Goal: Answer question/provide support

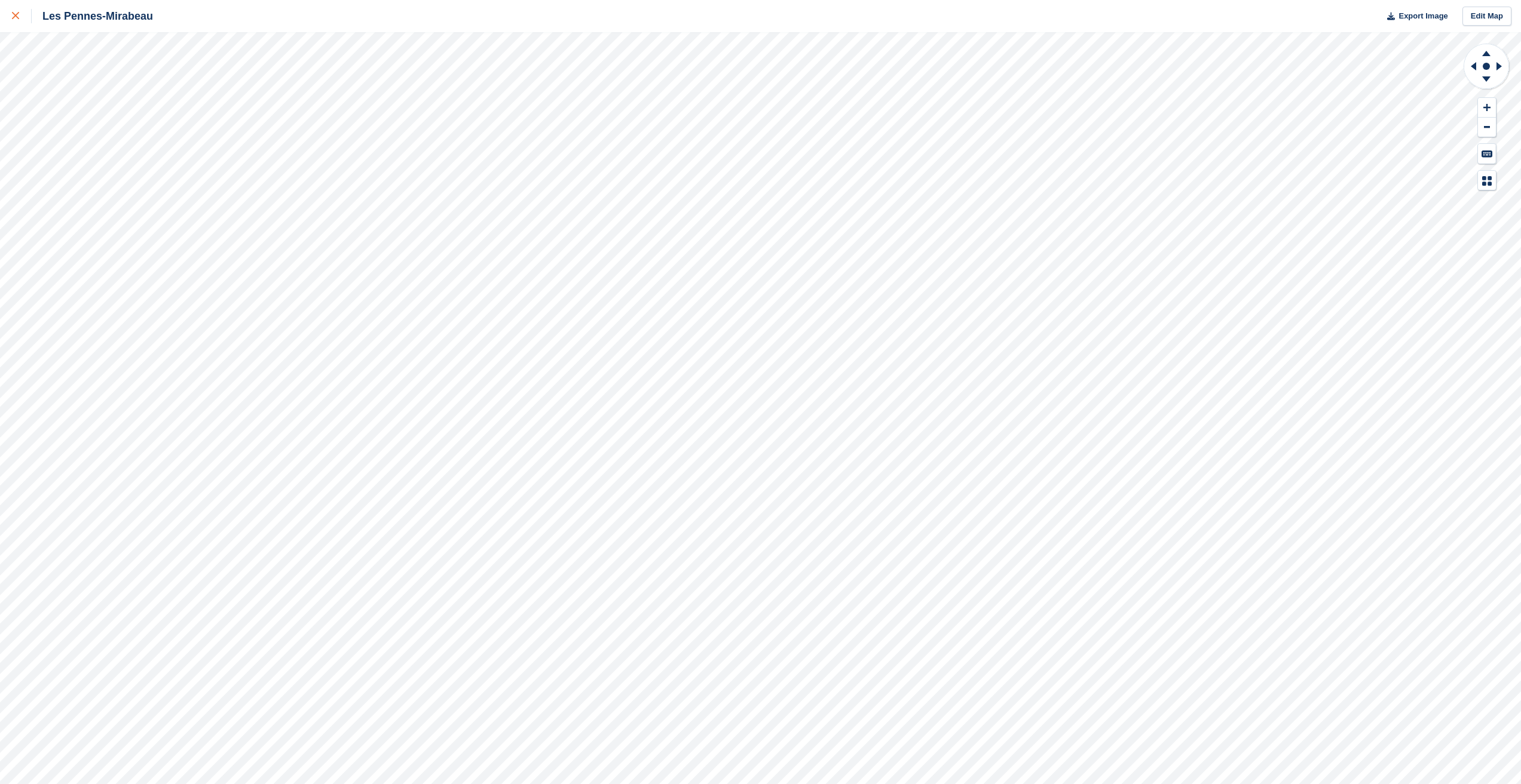
click at [12, 23] on link at bounding box center [16, 16] width 31 height 32
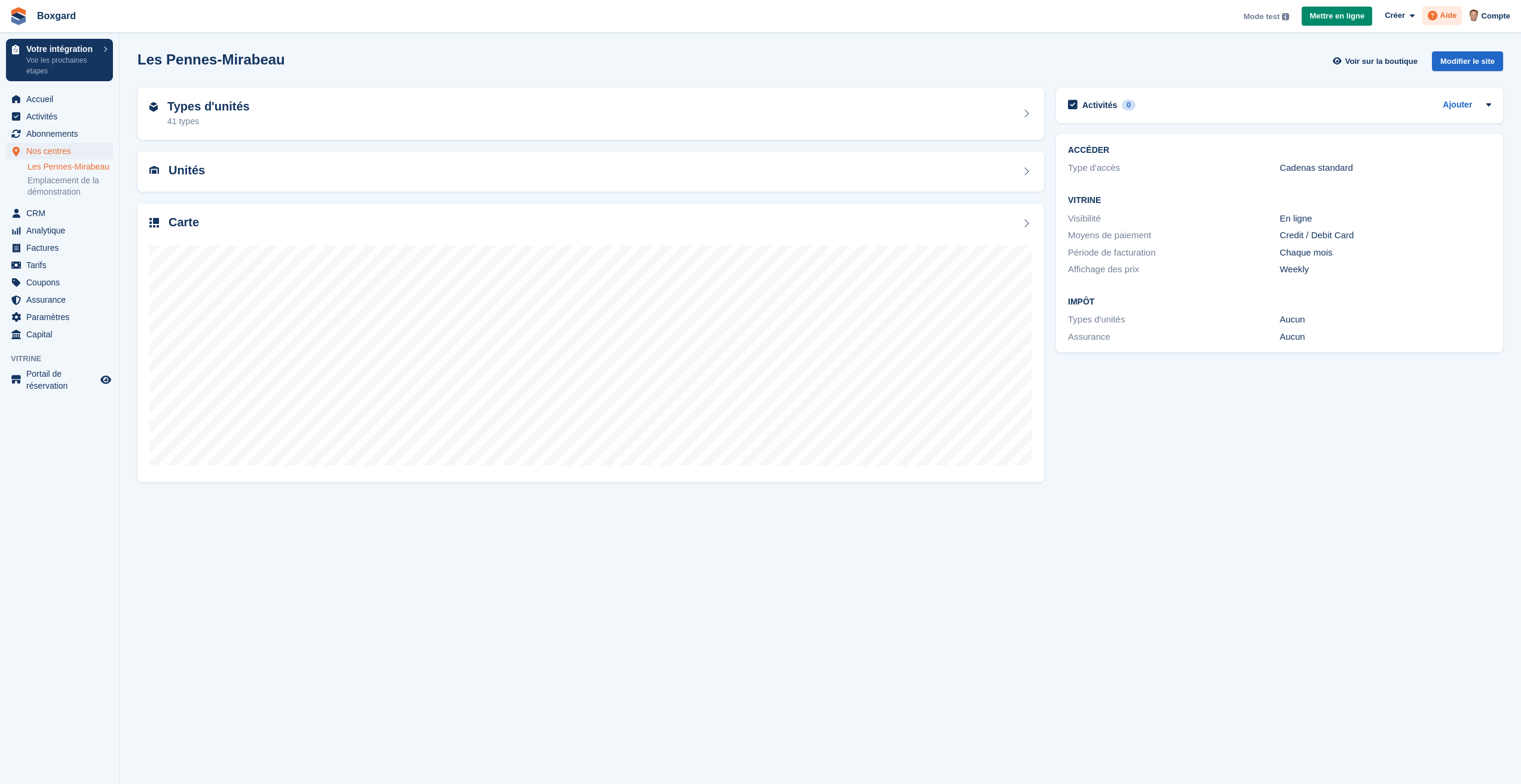
click at [1439, 16] on span at bounding box center [1433, 16] width 15 height 15
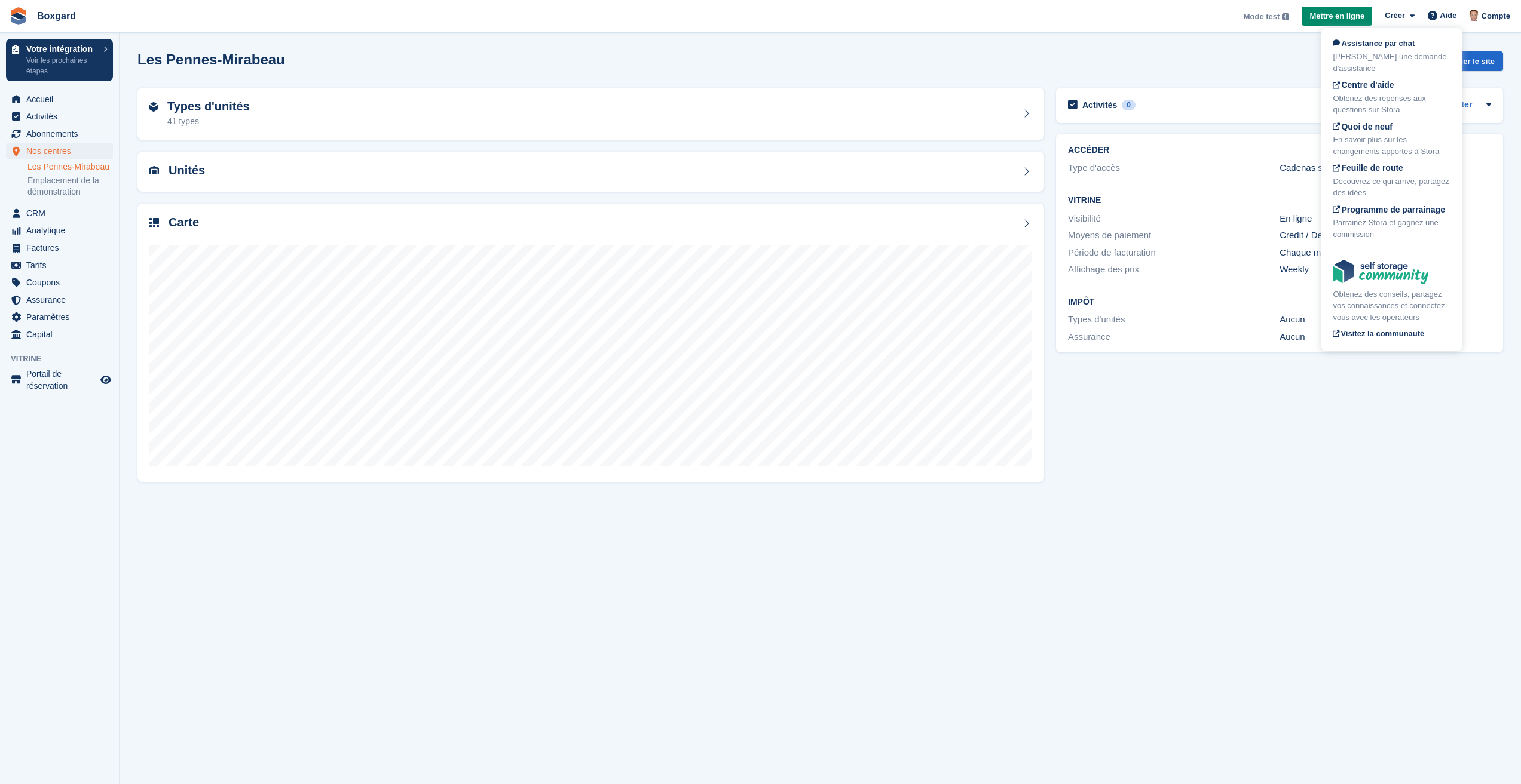
click at [438, 534] on section "Les Pennes-Mirabeau Voir sur la boutique Modifier le site Types d'unités 41 typ…" at bounding box center [820, 392] width 1401 height 784
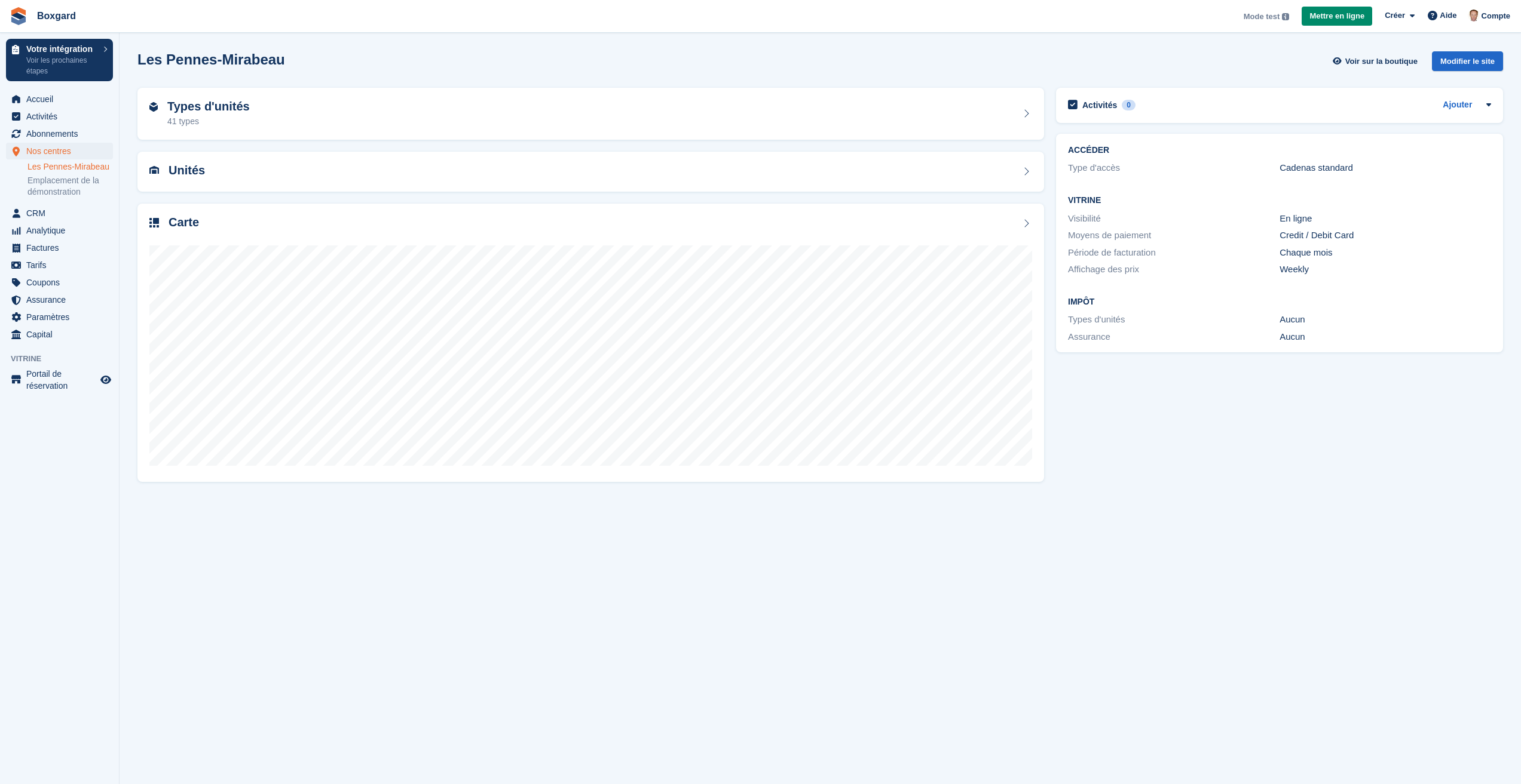
click at [126, 448] on section "Les Pennes-Mirabeau Voir sur la boutique Modifier le site Types d'unités 41 typ…" at bounding box center [820, 392] width 1401 height 784
click at [1445, 19] on span "Aide" at bounding box center [1447, 15] width 17 height 12
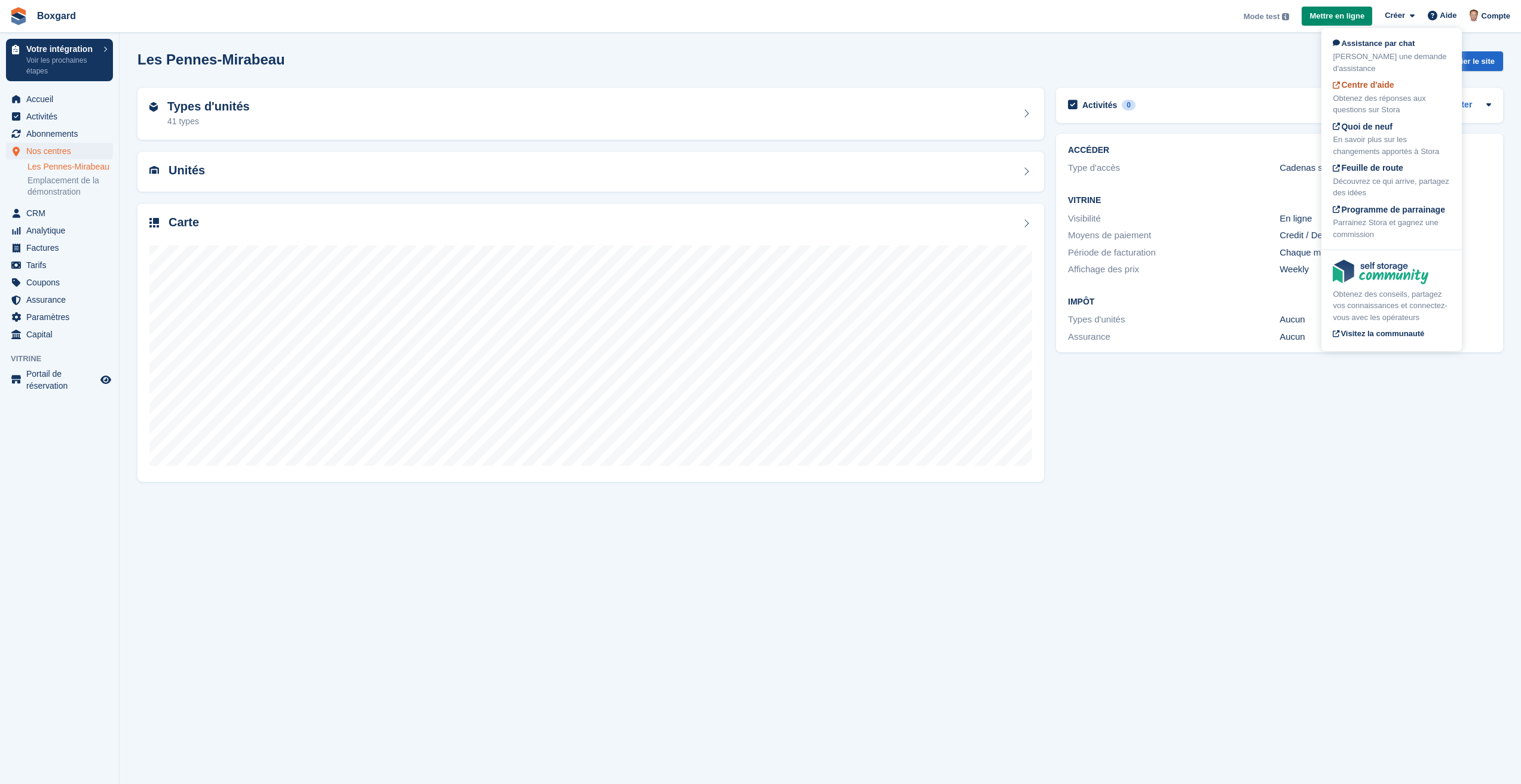
click at [1377, 107] on div "Obtenez des réponses aux questions sur Stora" at bounding box center [1391, 104] width 118 height 23
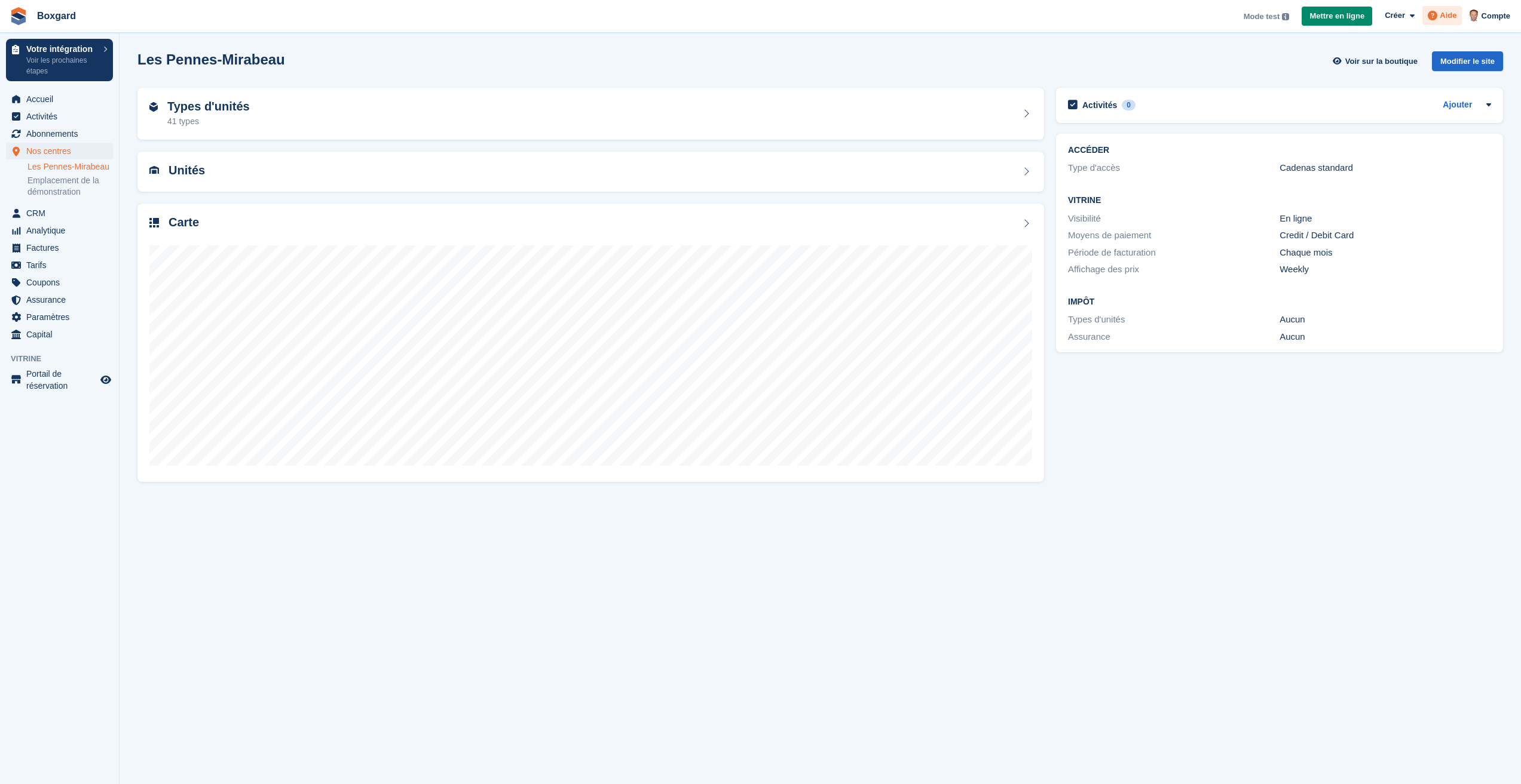
click at [1437, 17] on icon at bounding box center [1432, 16] width 9 height 9
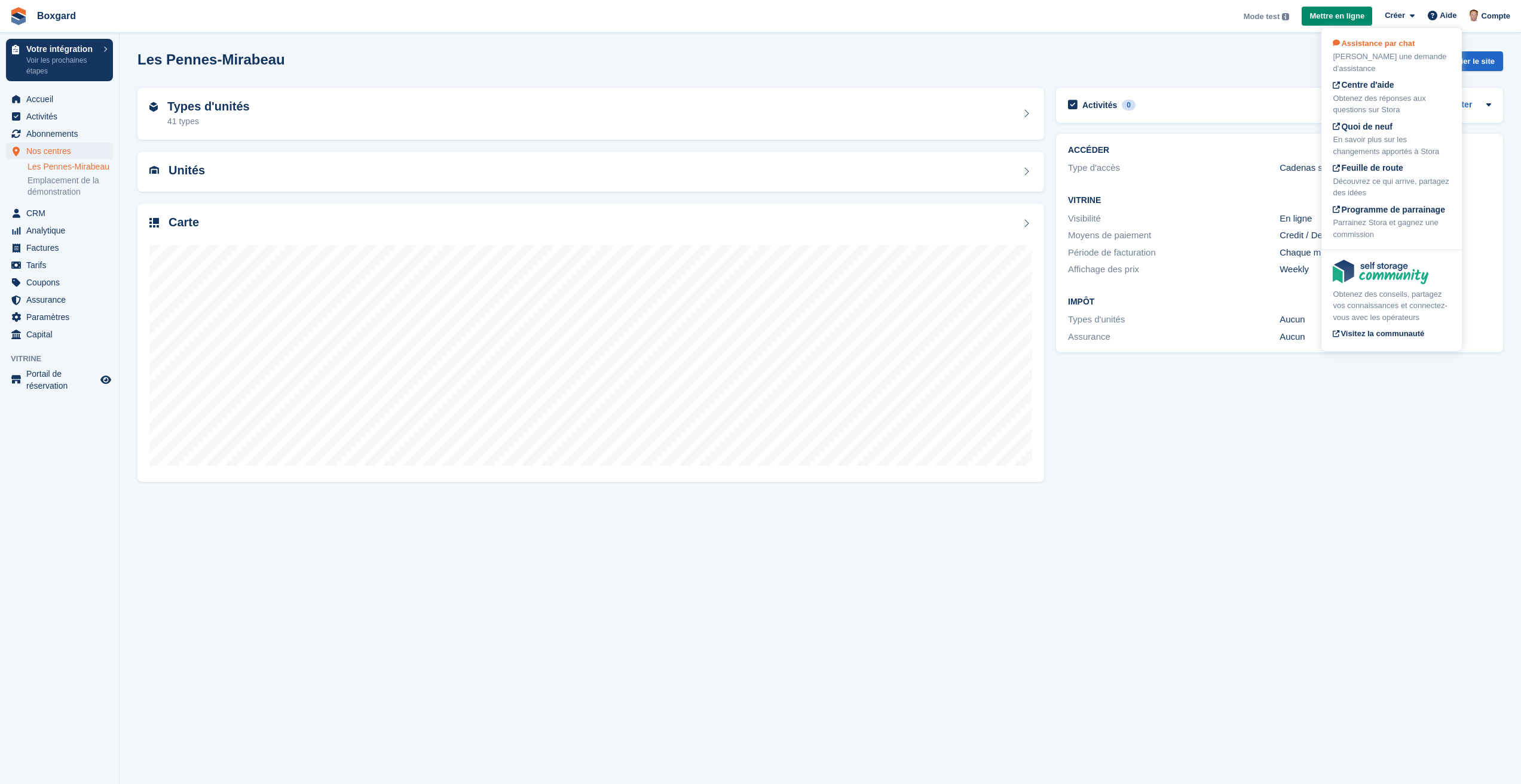
click at [1378, 43] on span "Assistance par chat" at bounding box center [1373, 43] width 82 height 9
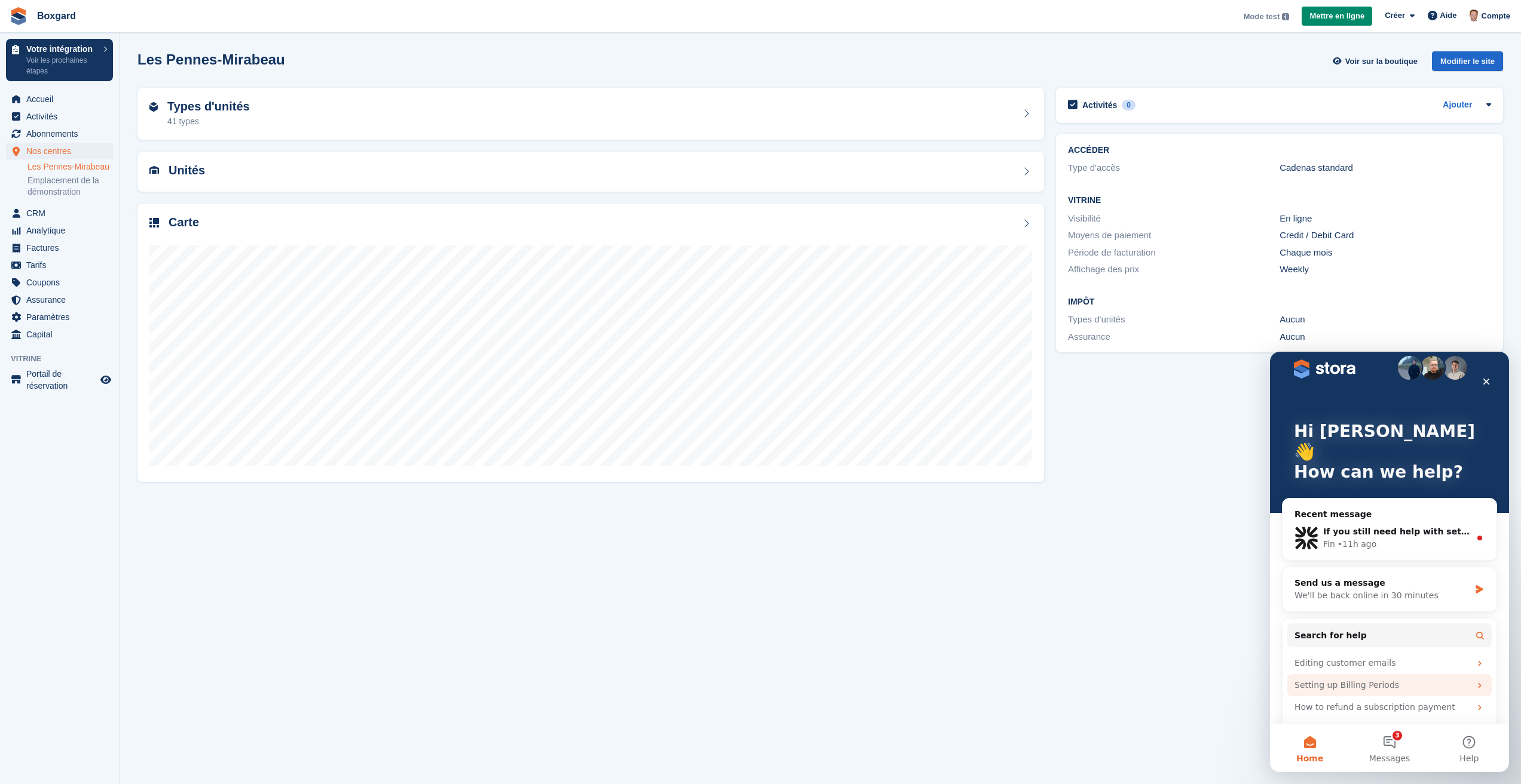
scroll to position [23, 0]
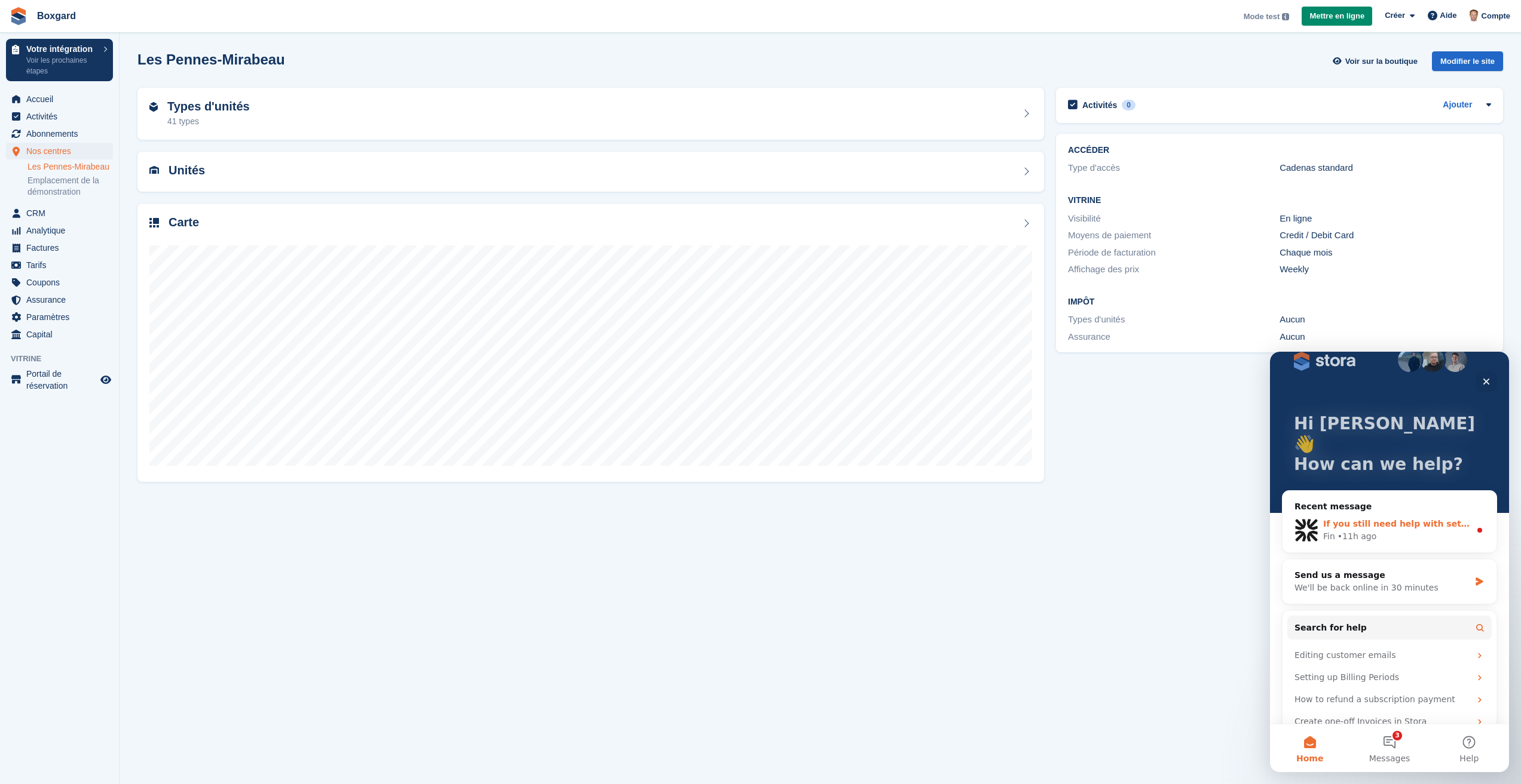
click at [1387, 530] on div "Fin • 11h ago" at bounding box center [1397, 537] width 147 height 13
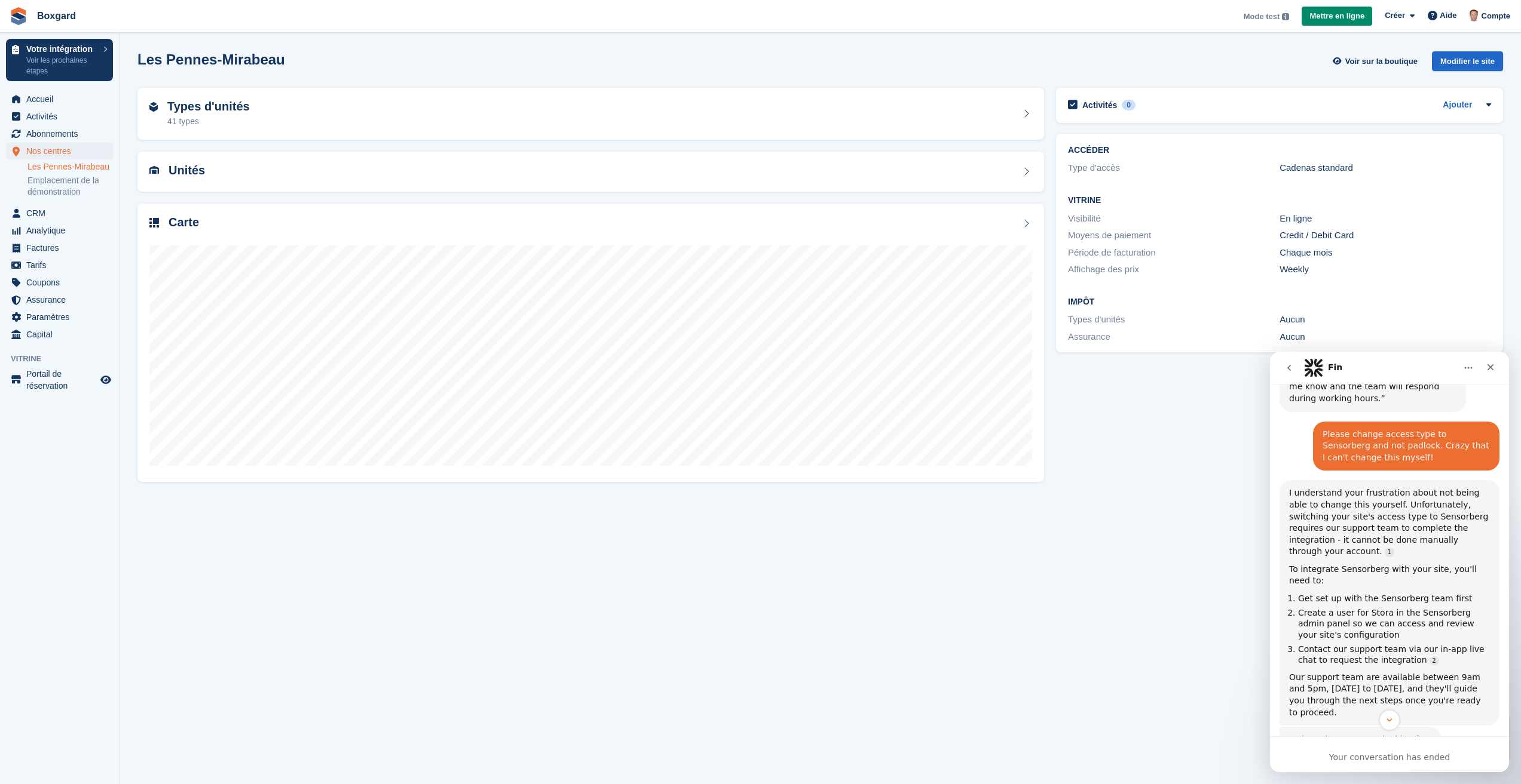
scroll to position [627, 0]
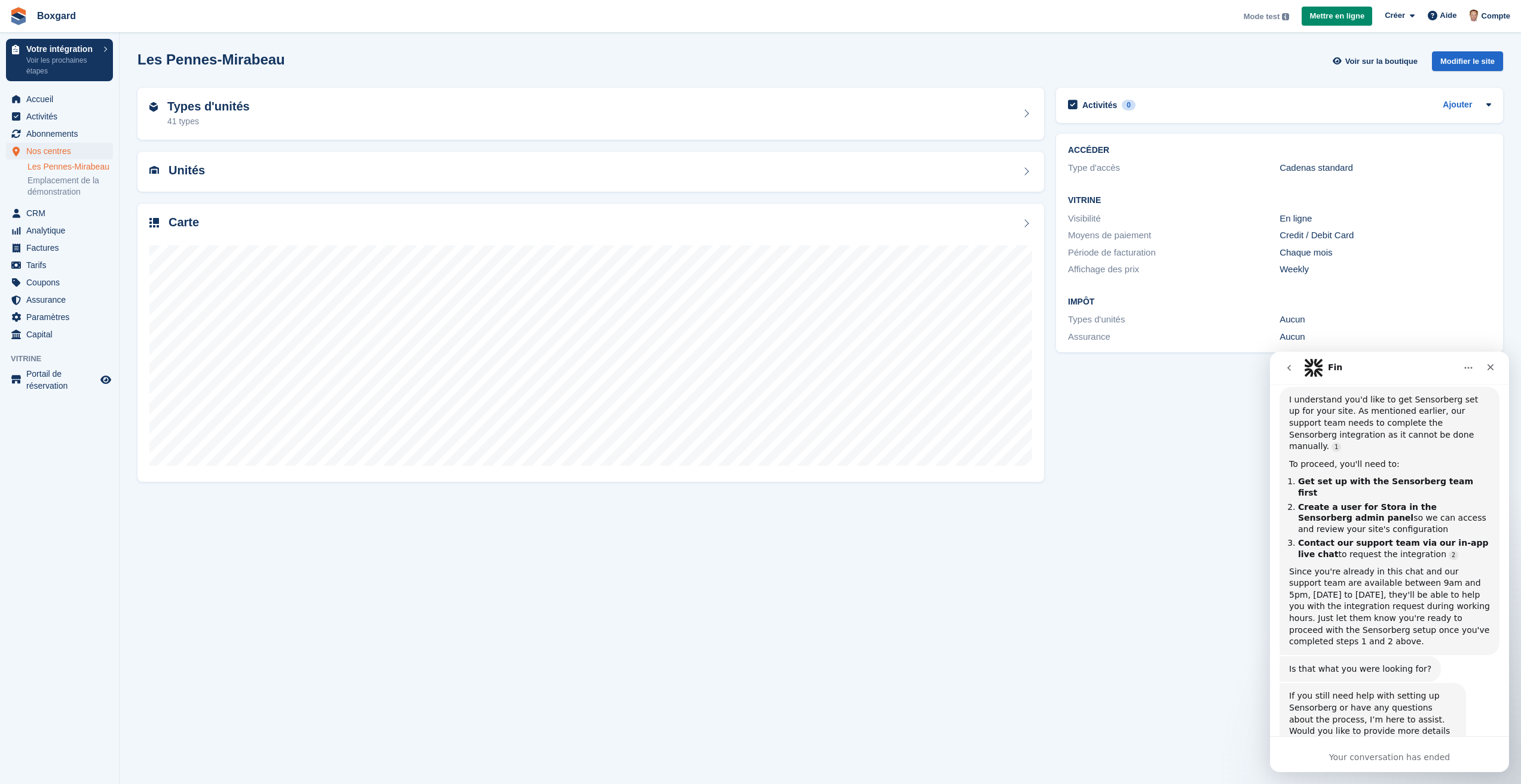
click at [1286, 366] on icon "go back" at bounding box center [1288, 368] width 9 height 9
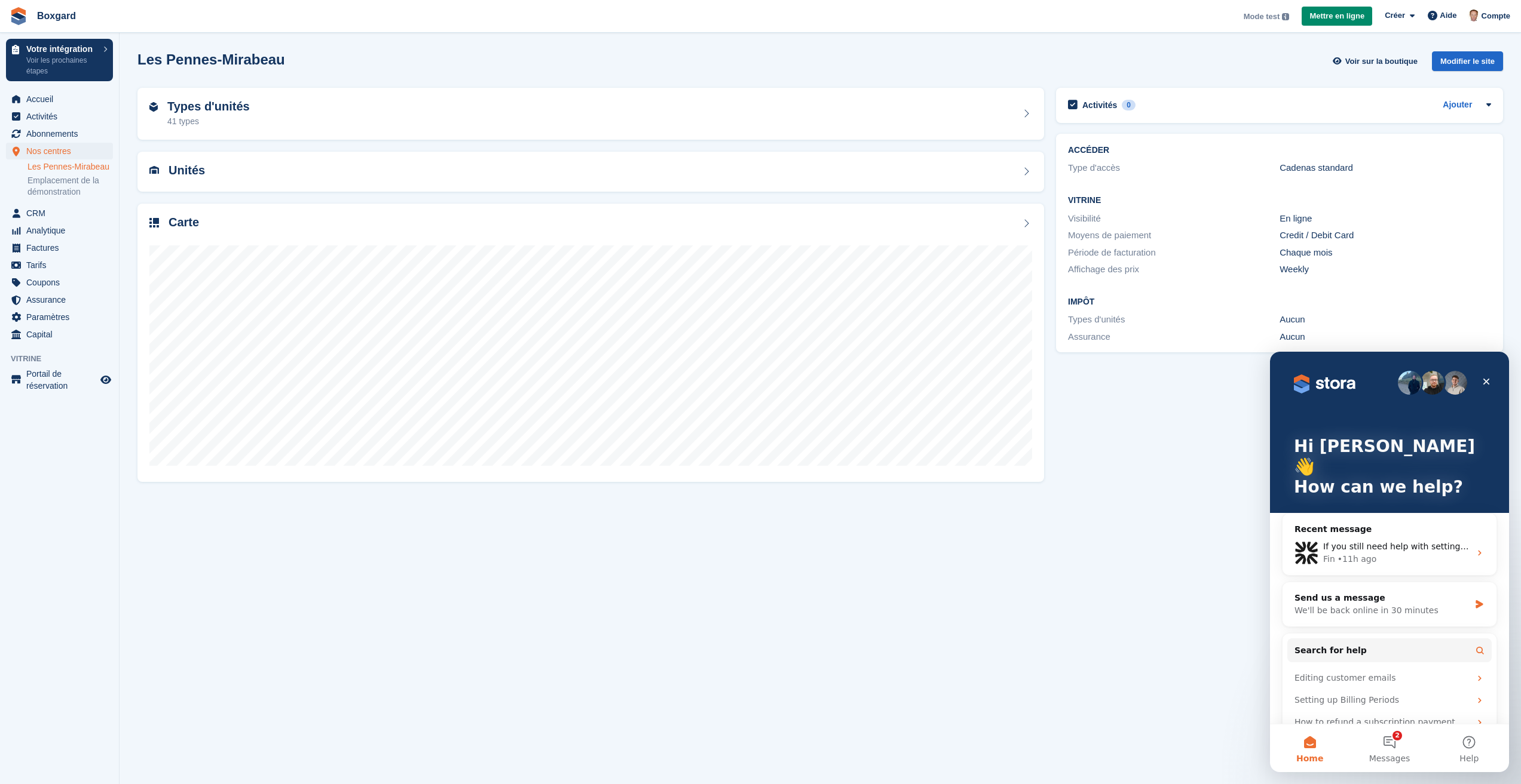
scroll to position [0, 0]
click at [1340, 605] on div "We'll be back online in 30 minutes" at bounding box center [1382, 611] width 175 height 13
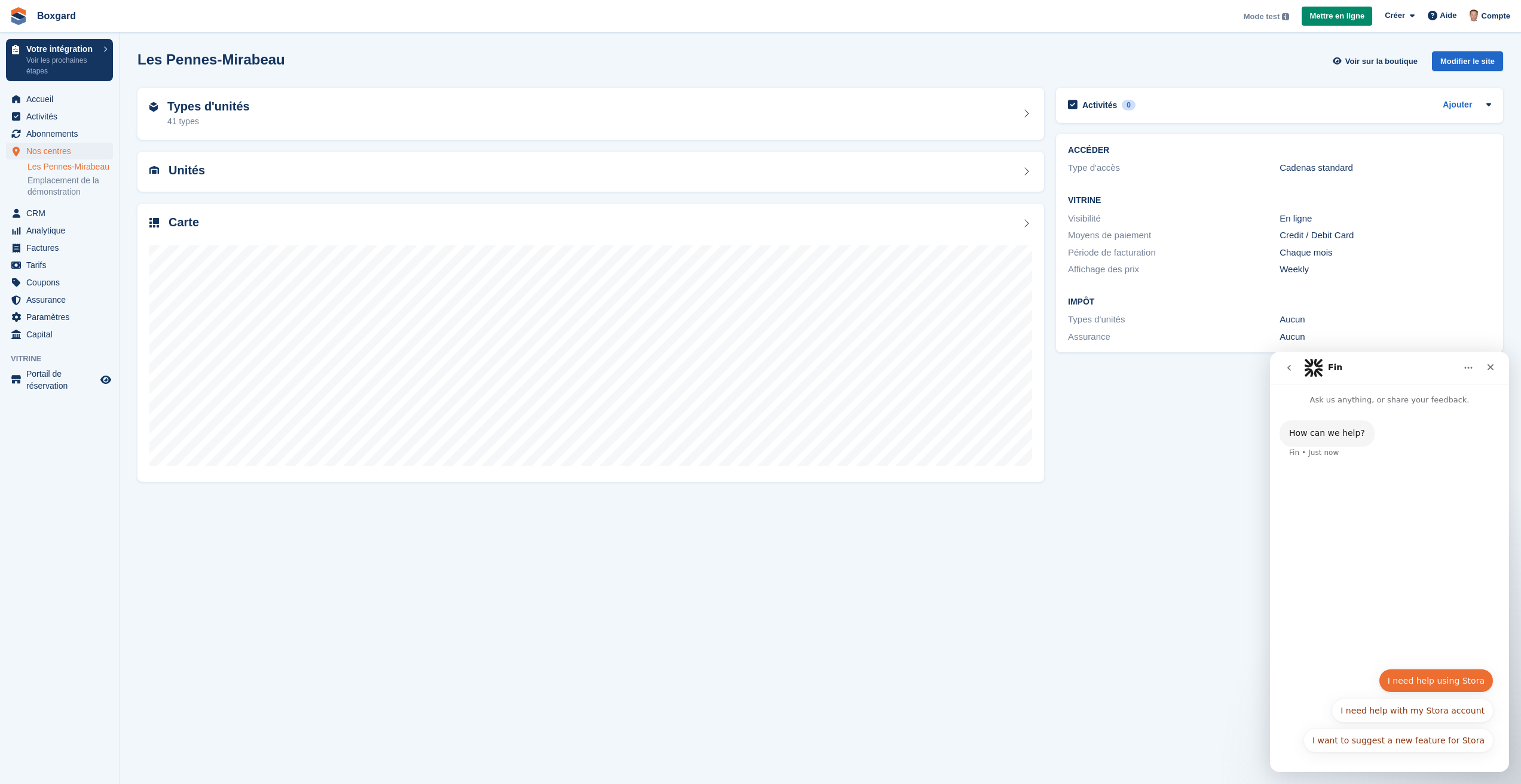
click at [1446, 679] on button "I need help using Stora" at bounding box center [1435, 681] width 115 height 24
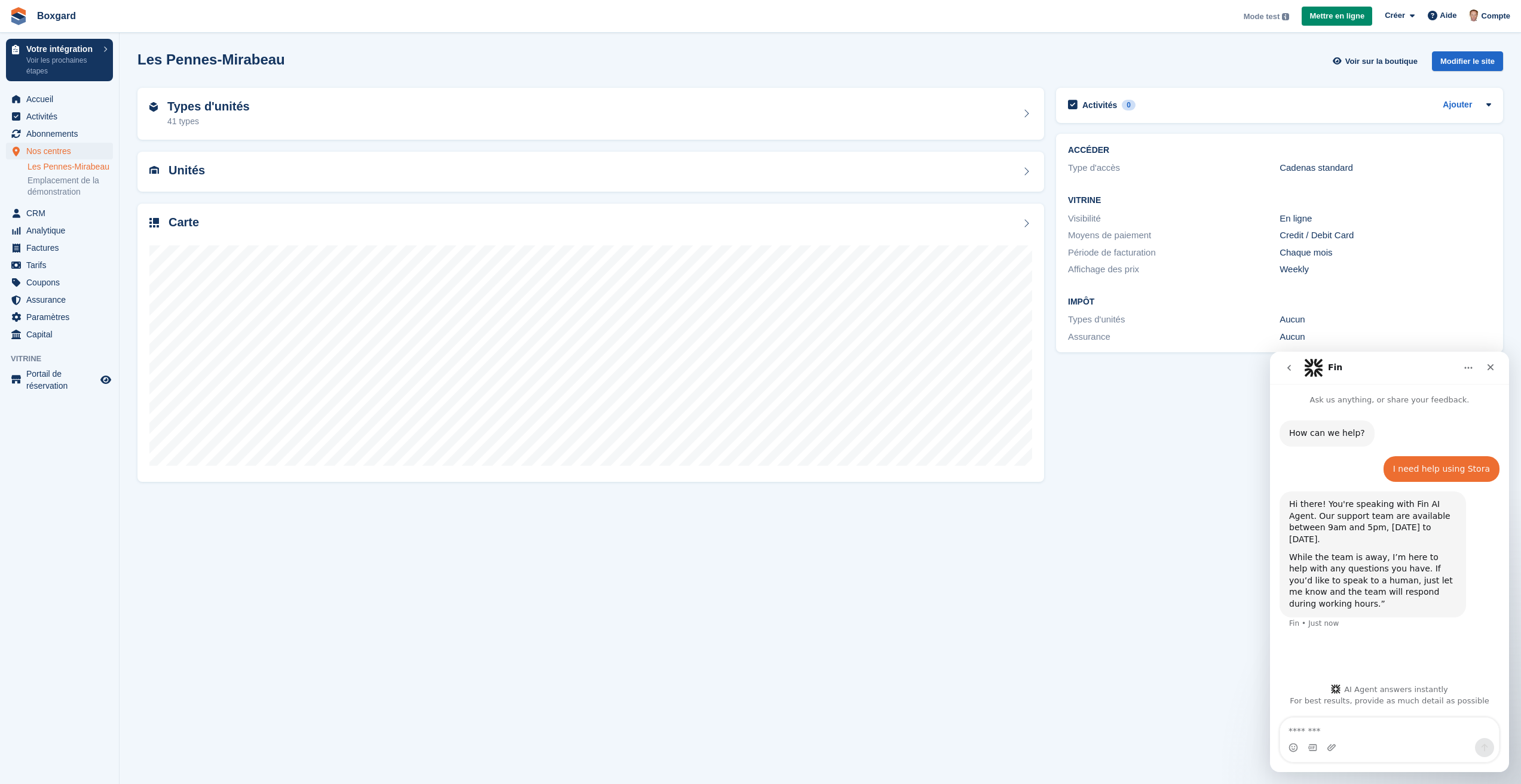
click at [1382, 726] on textarea "Message…" at bounding box center [1389, 728] width 219 height 20
click at [1287, 719] on textarea "**********" at bounding box center [1389, 716] width 219 height 44
click at [1462, 726] on textarea "**********" at bounding box center [1389, 704] width 219 height 44
type textarea "**********"
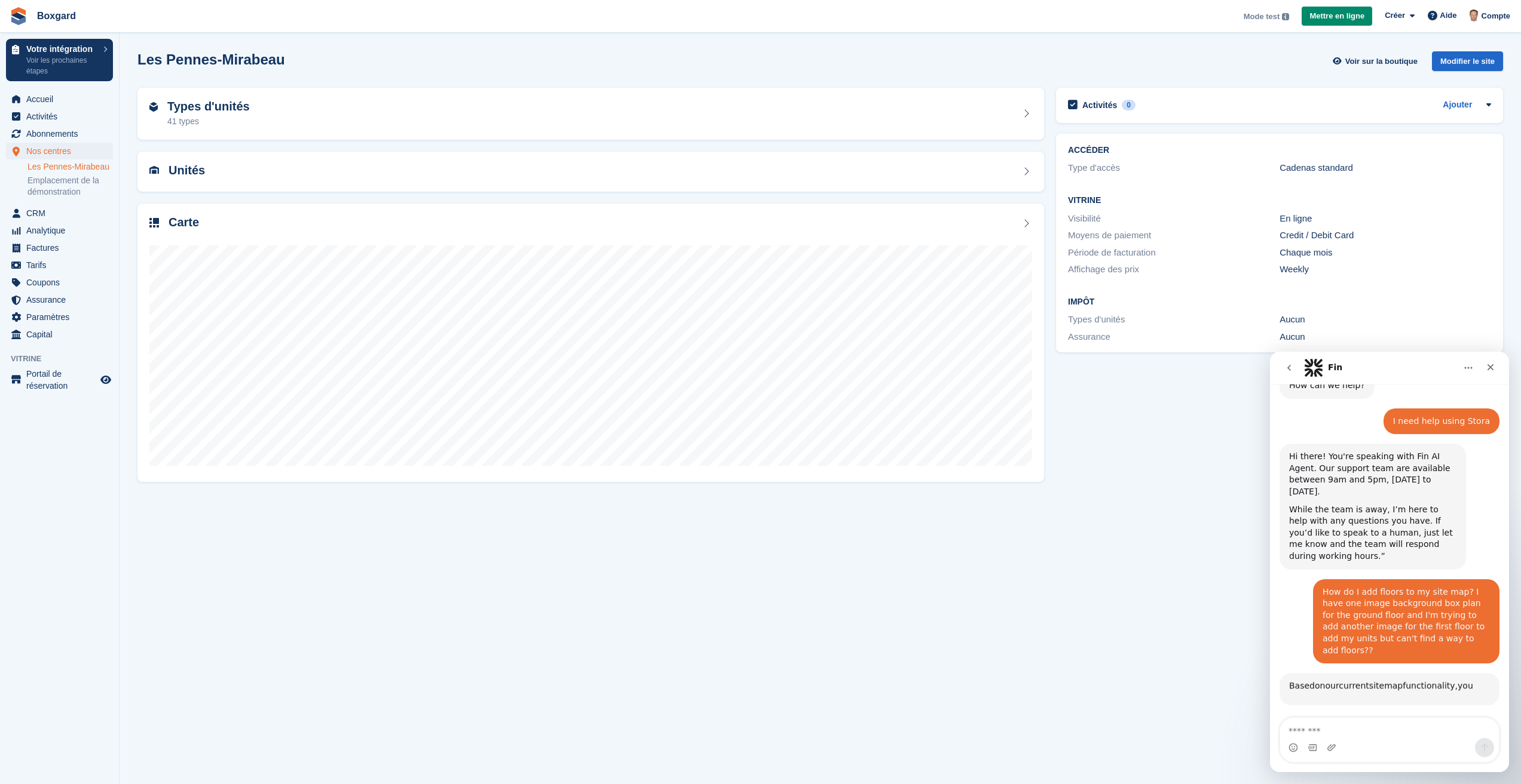
scroll to position [222, 0]
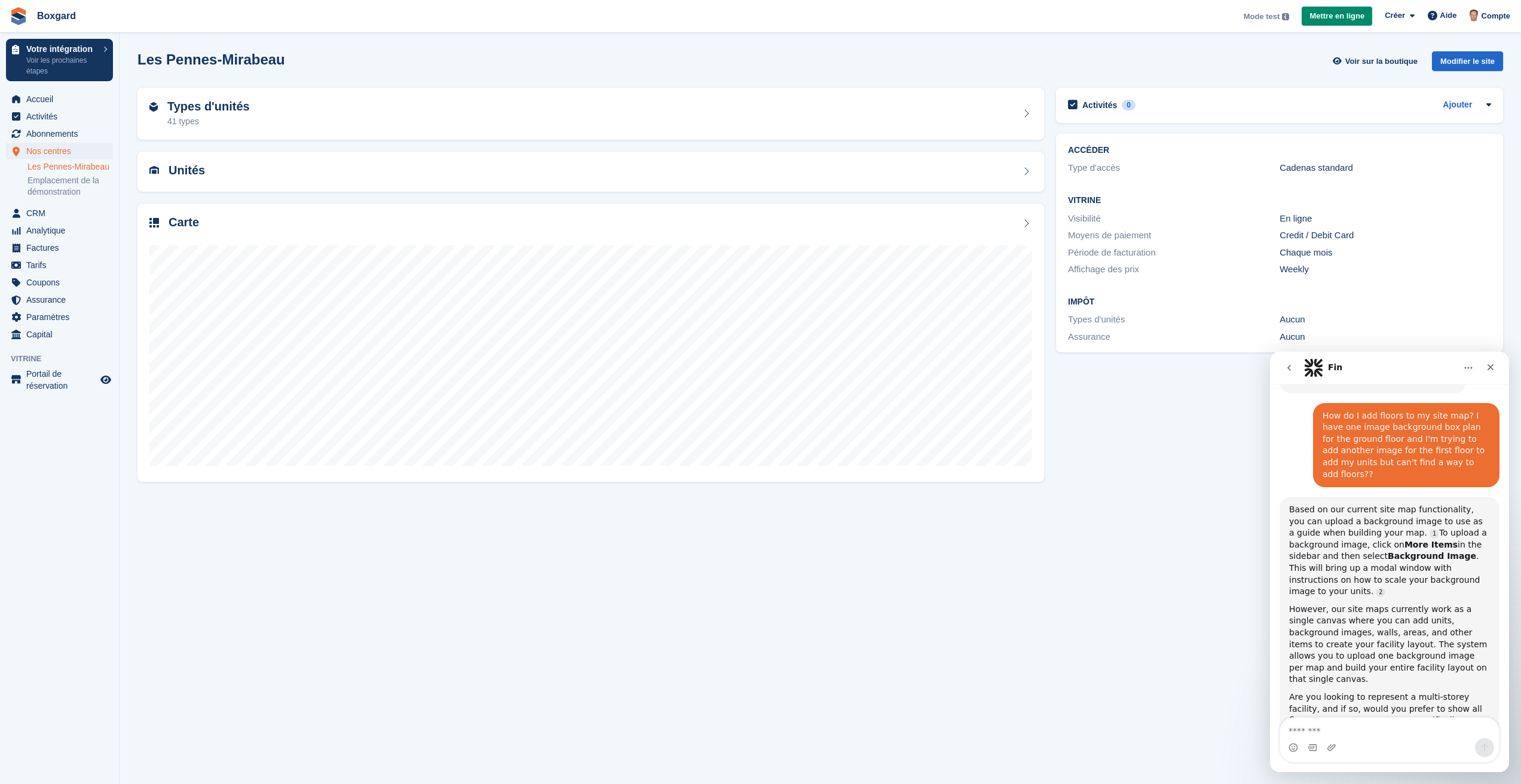
click at [1349, 737] on textarea "Message…" at bounding box center [1389, 728] width 219 height 20
click at [1450, 734] on textarea "**********" at bounding box center [1389, 728] width 219 height 20
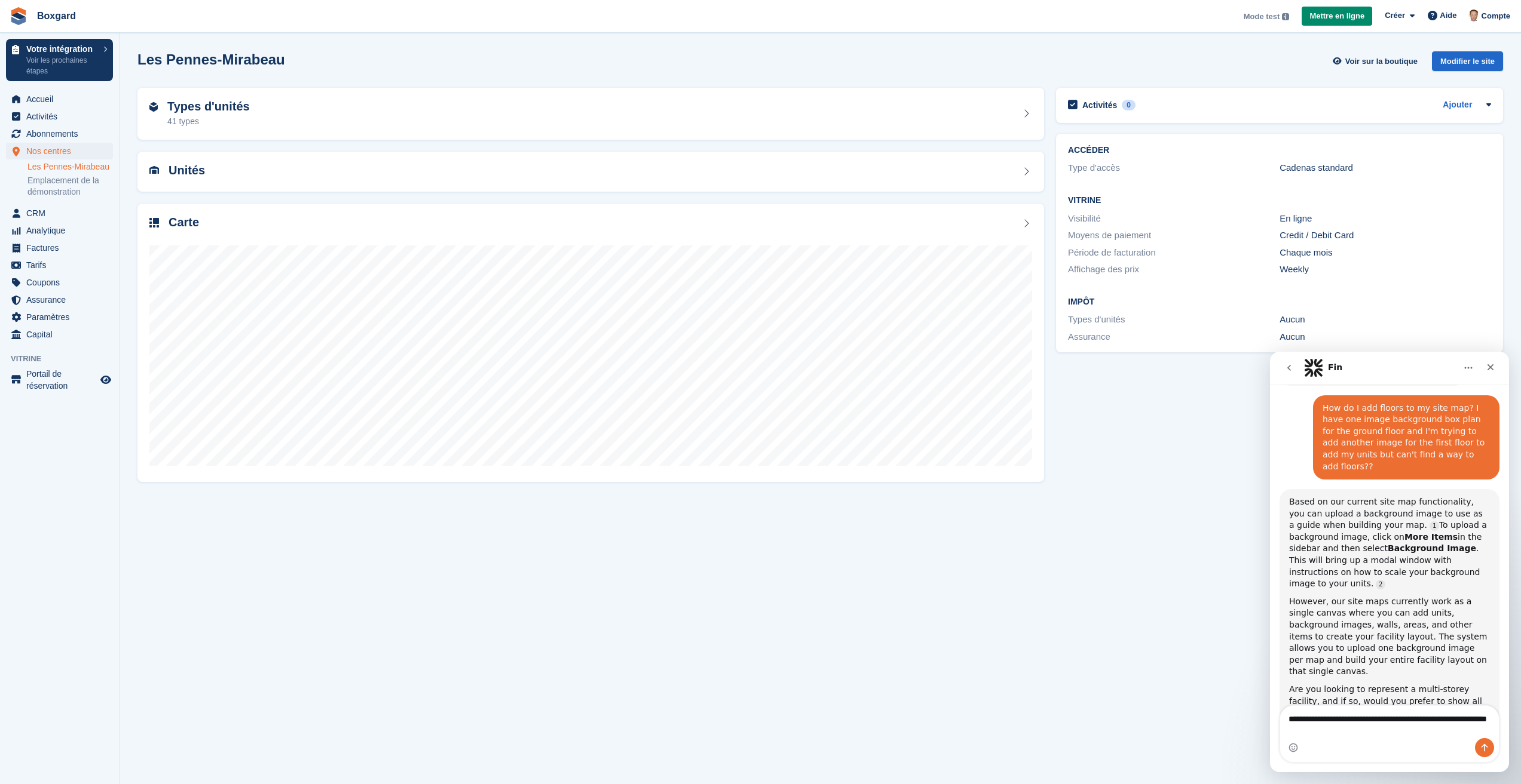
type textarea "**********"
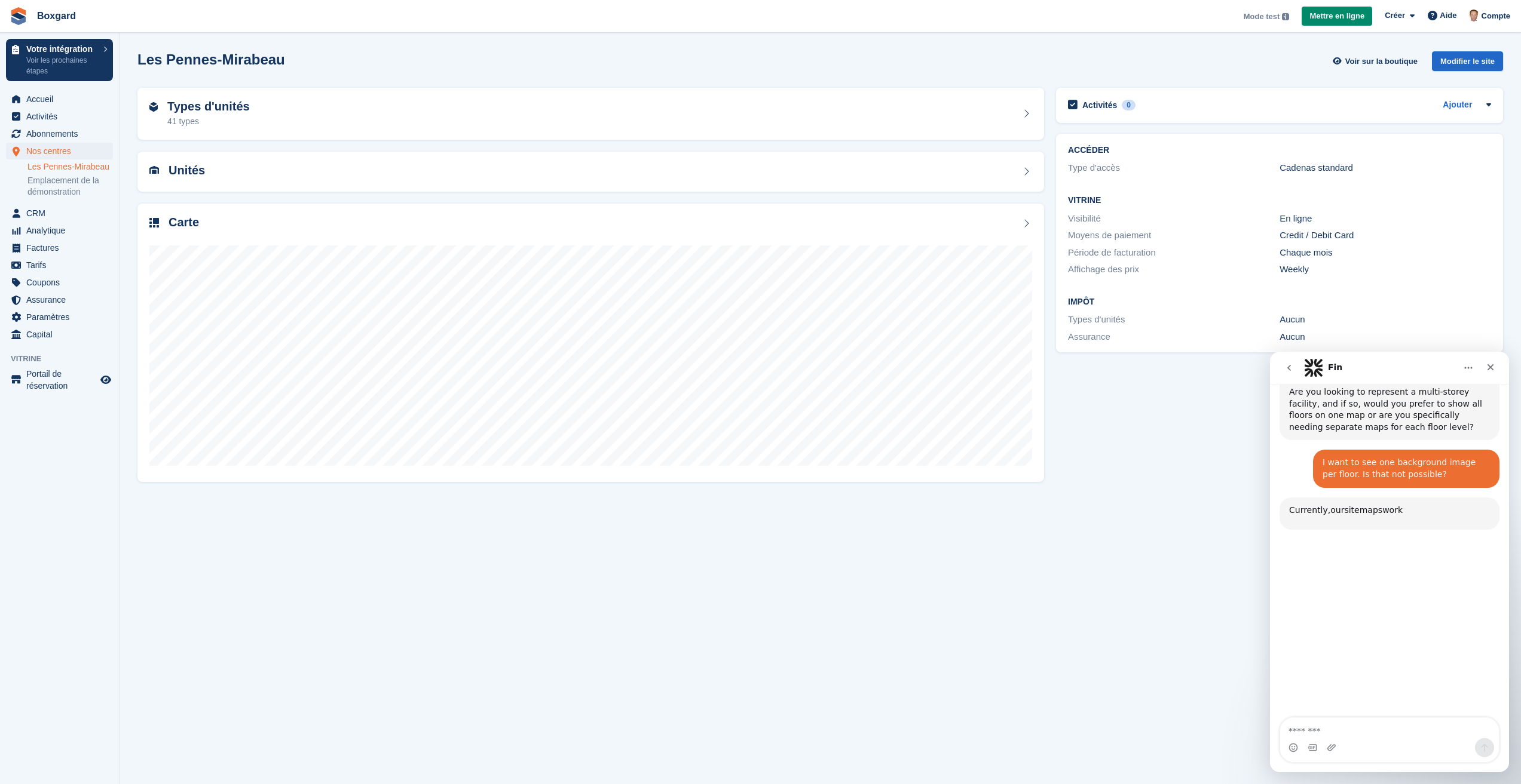
scroll to position [540, 0]
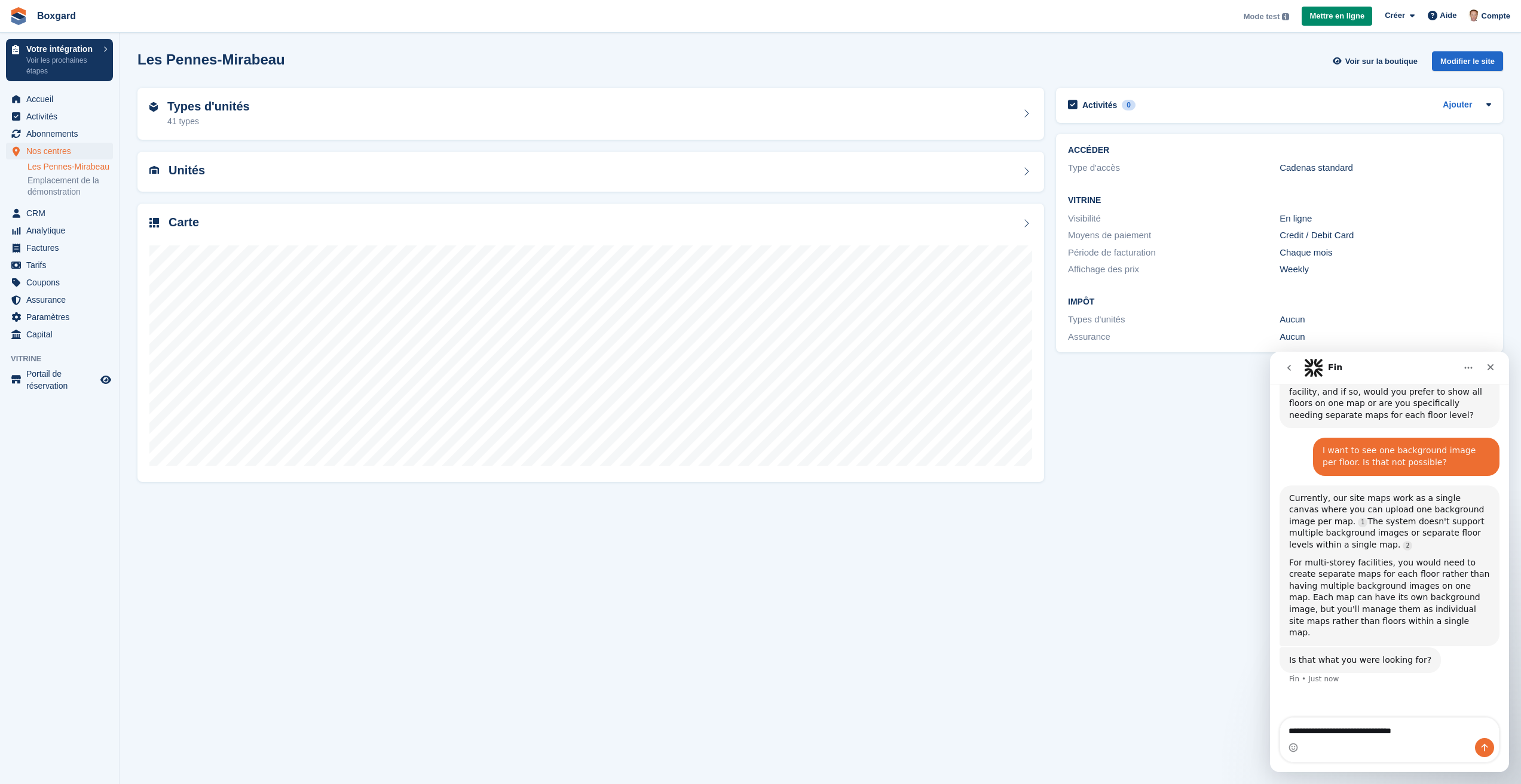
type textarea "**********"
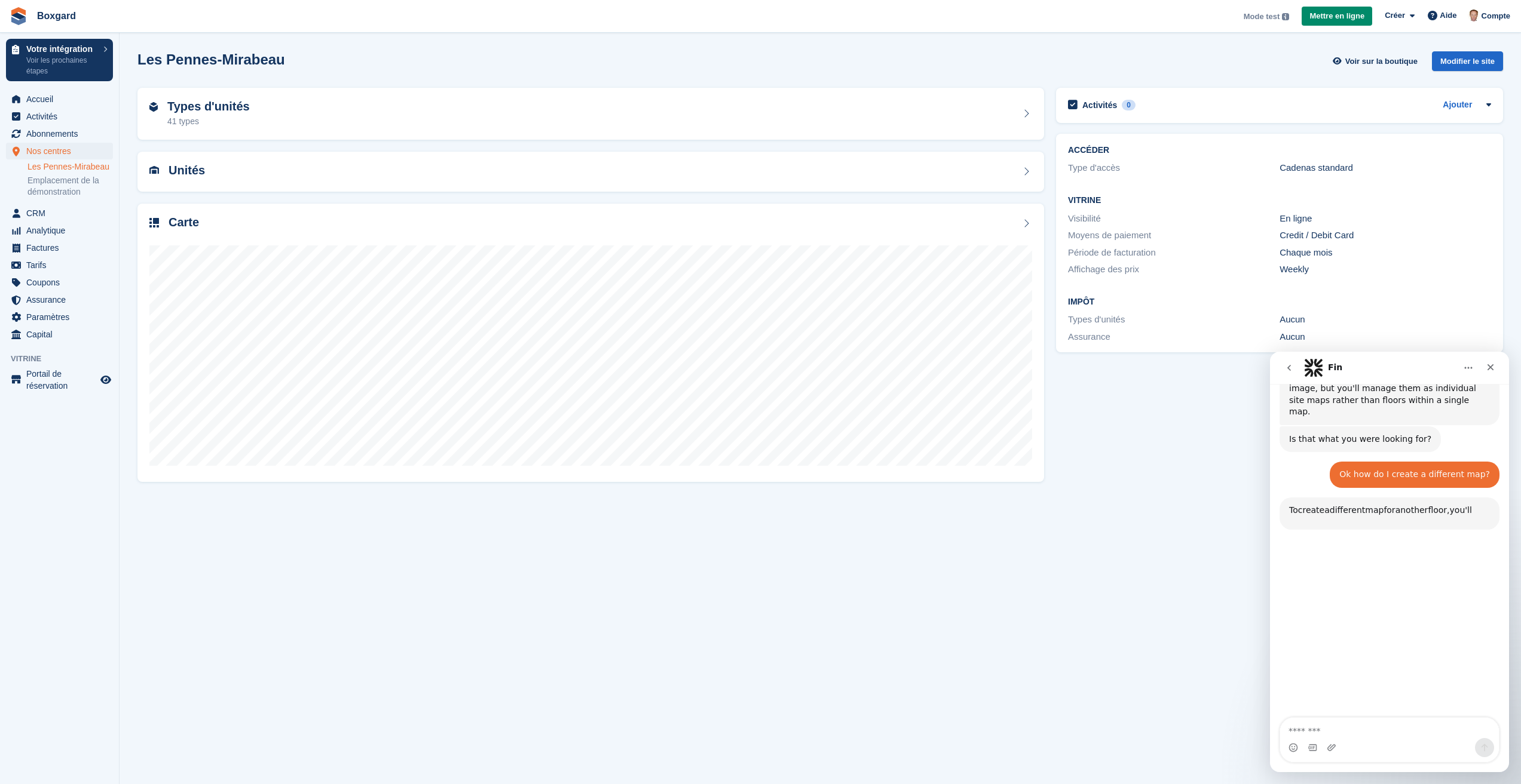
scroll to position [773, 0]
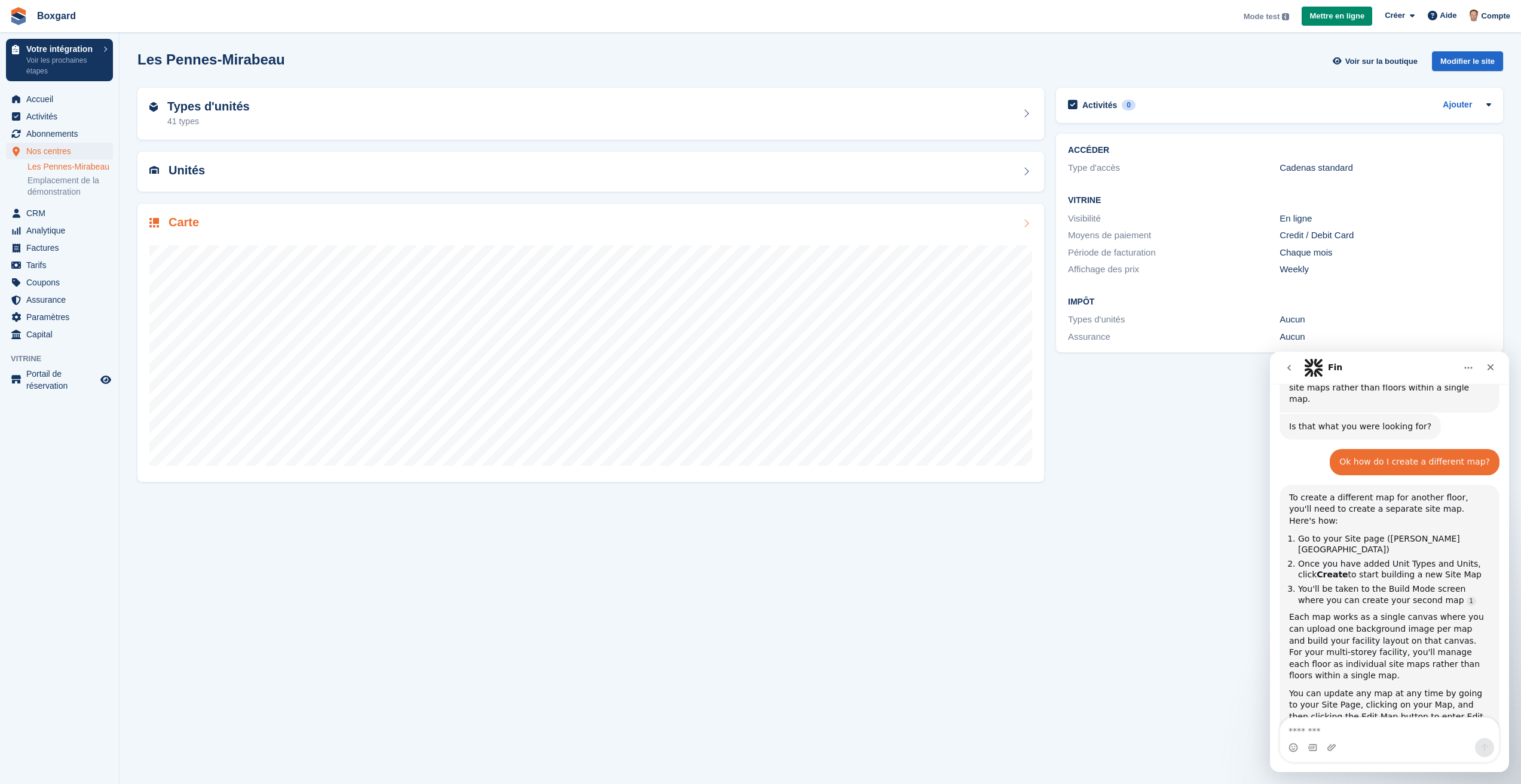
click at [865, 228] on div "Carte" at bounding box center [590, 224] width 883 height 17
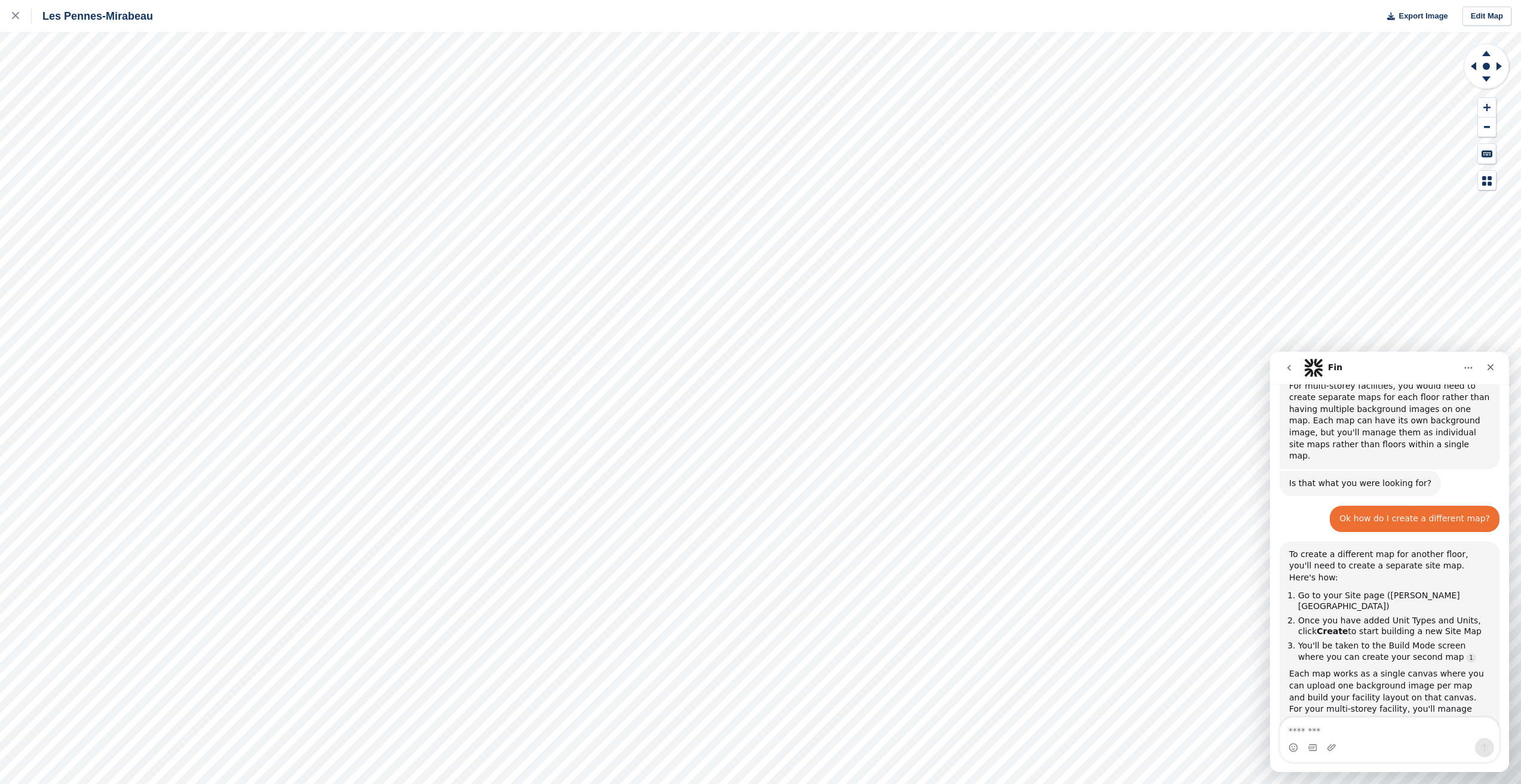
scroll to position [734, 0]
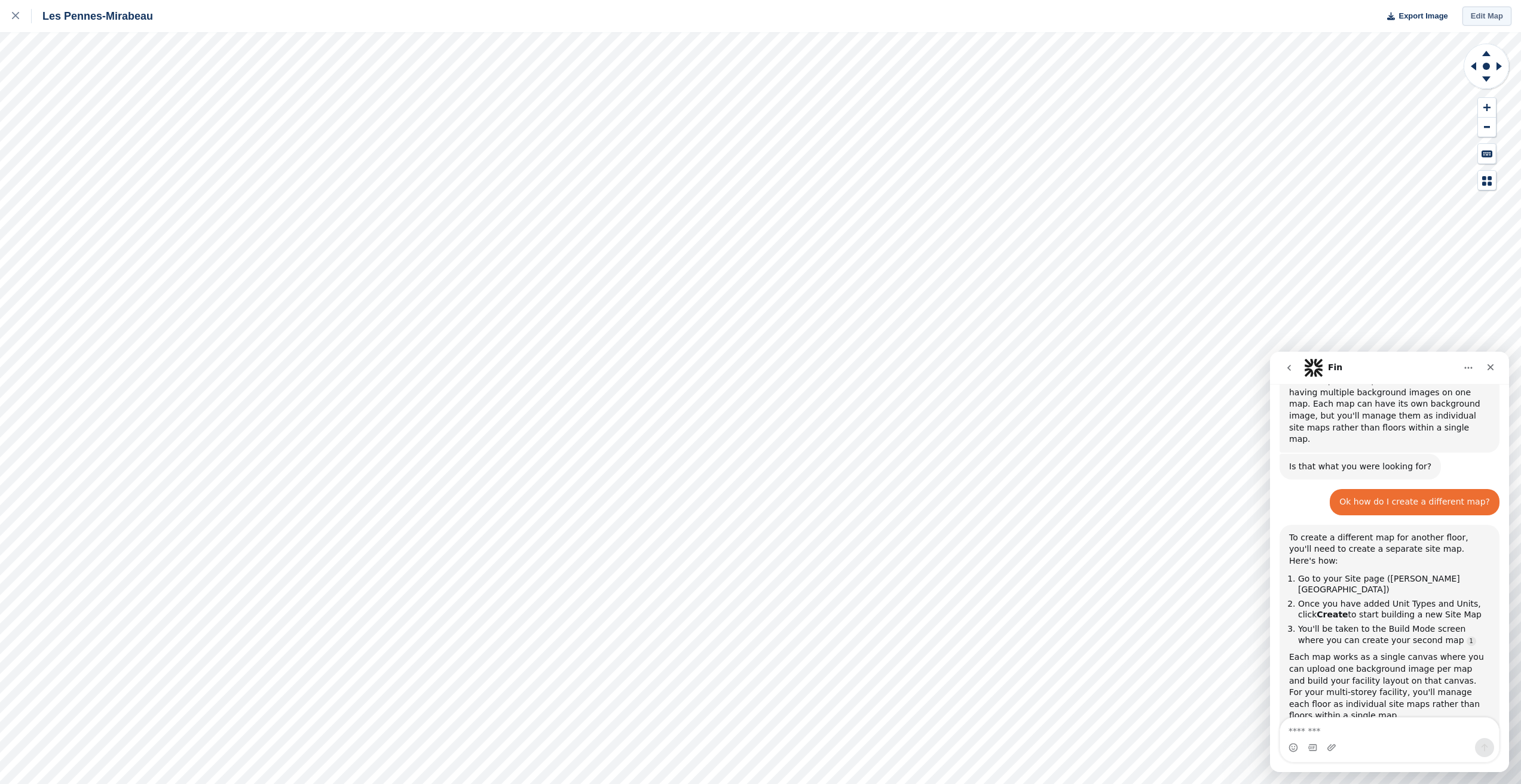
click at [1488, 15] on link "Edit Map" at bounding box center [1486, 16] width 49 height 19
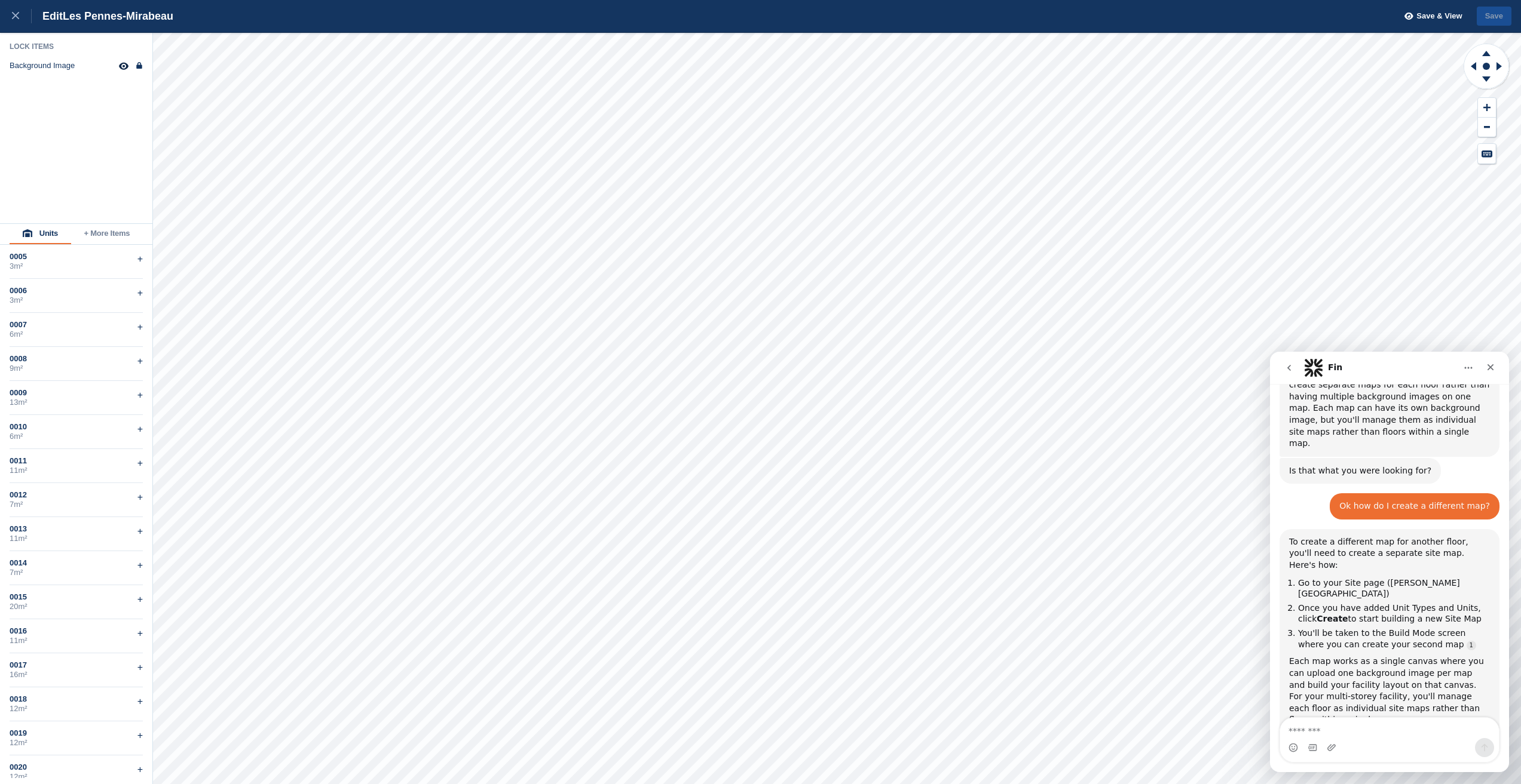
scroll to position [734, 0]
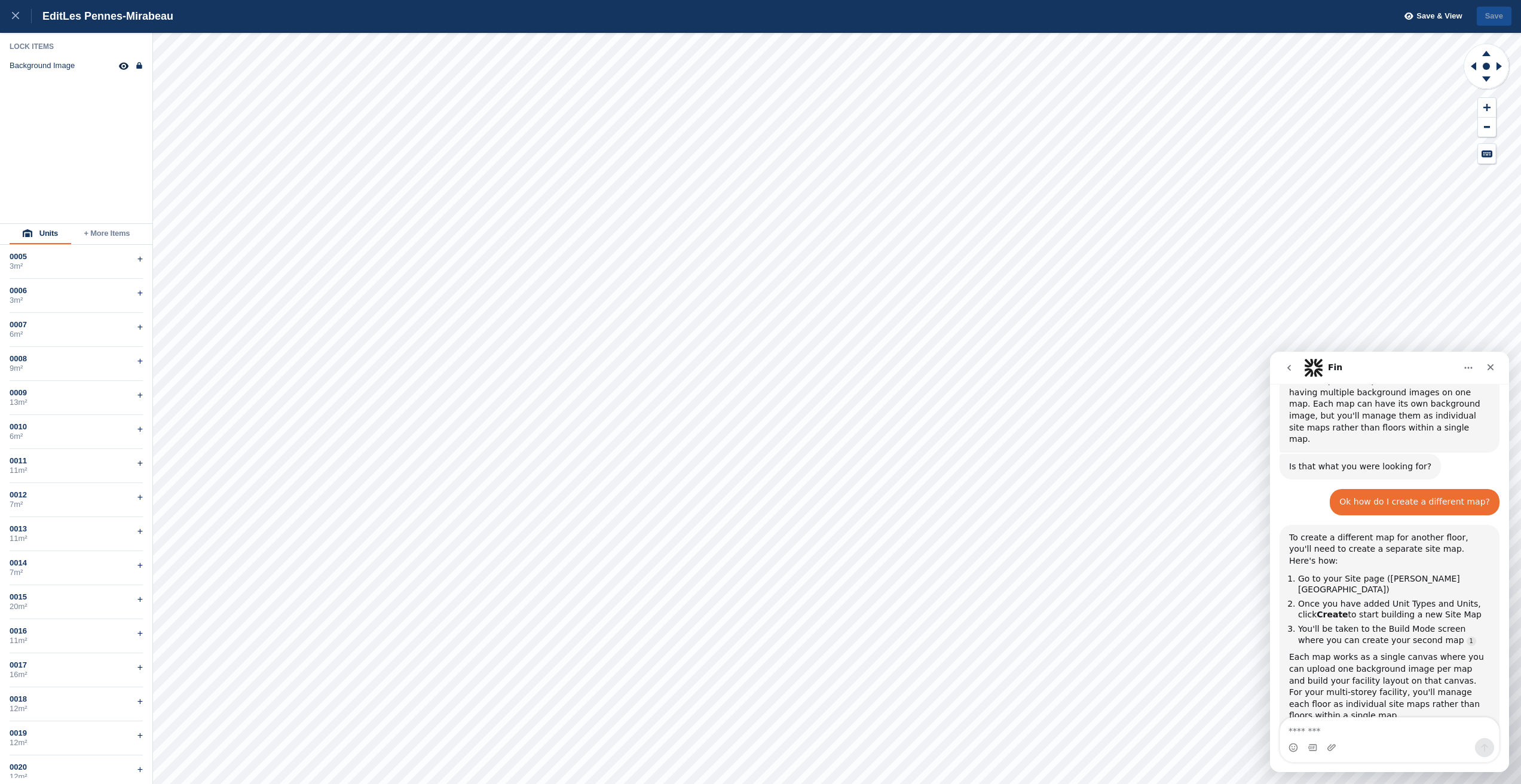
click at [114, 231] on button "+ More Items" at bounding box center [107, 234] width 72 height 20
click at [25, 65] on div "Background Image" at bounding box center [41, 65] width 65 height 9
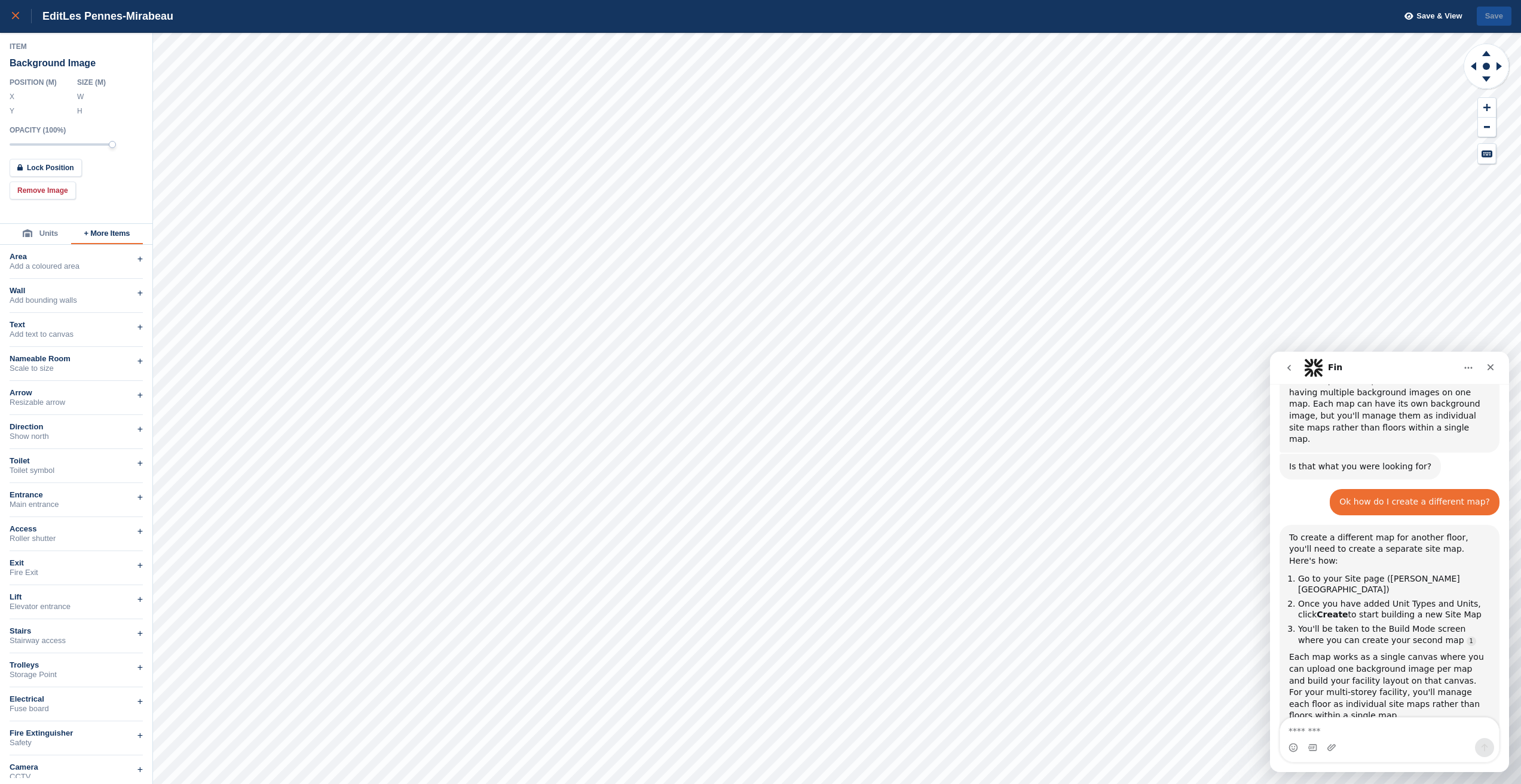
click at [12, 10] on div at bounding box center [21, 17] width 19 height 15
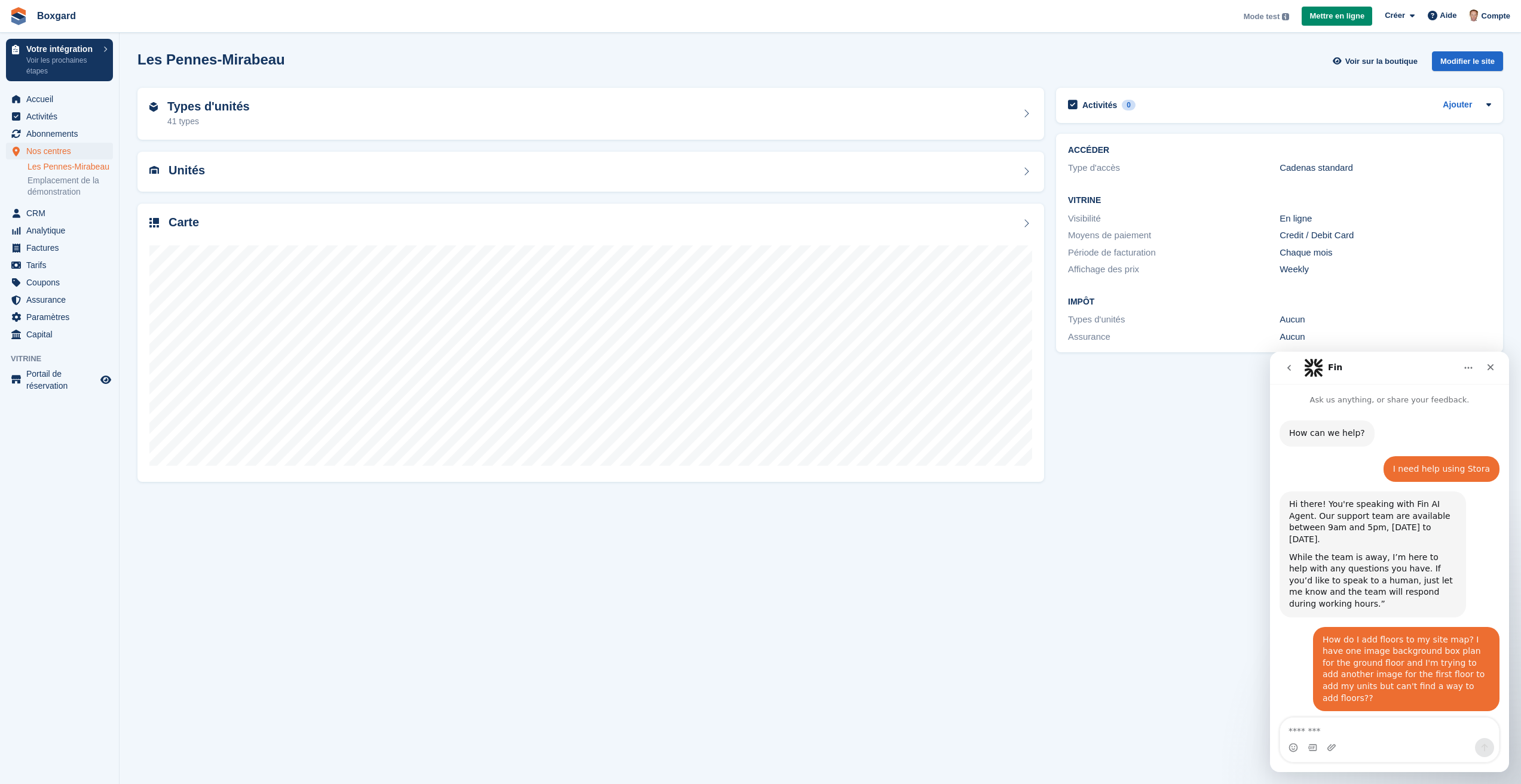
scroll to position [734, 0]
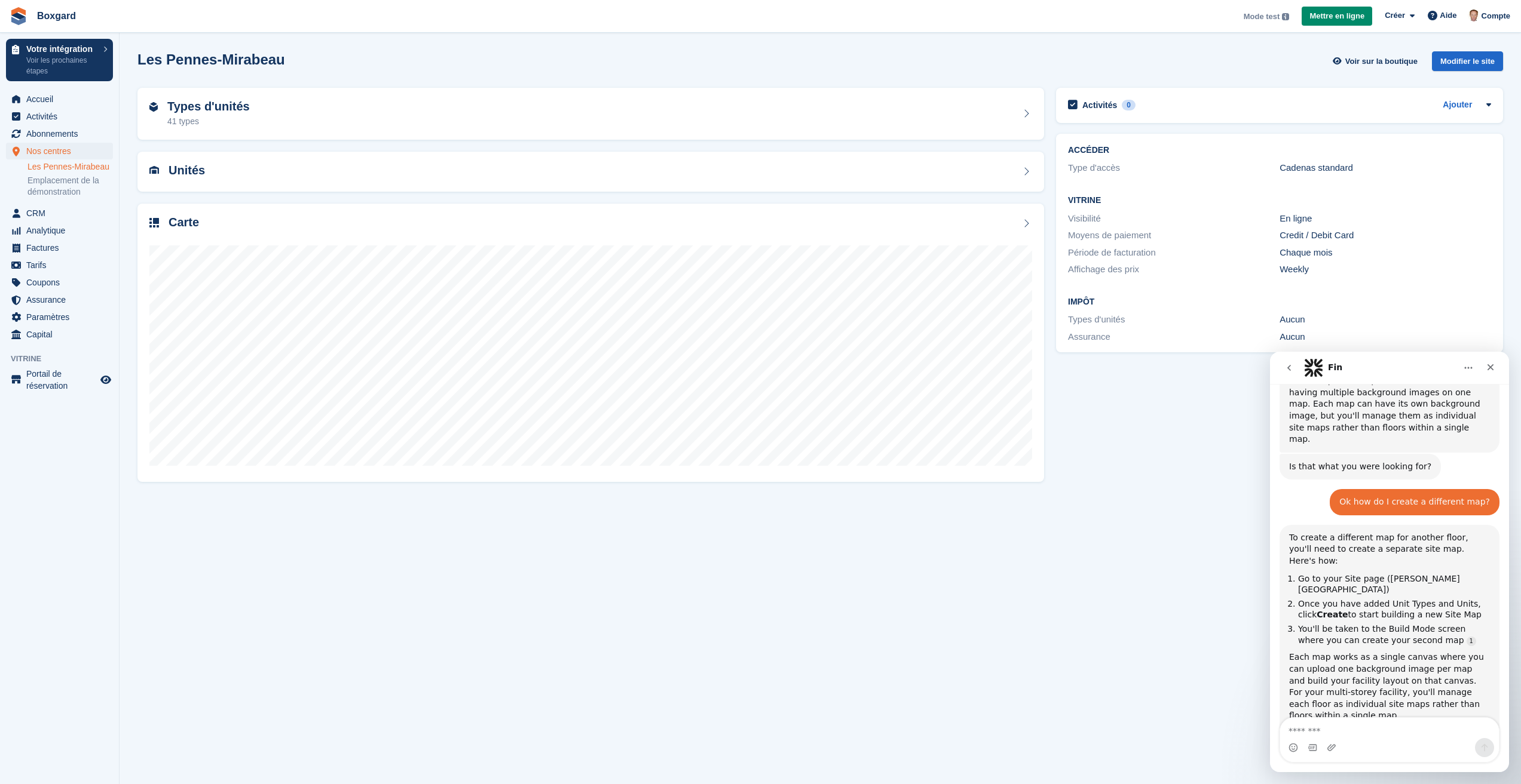
click at [57, 165] on link "Les Pennes-Mirabeau" at bounding box center [70, 166] width 86 height 11
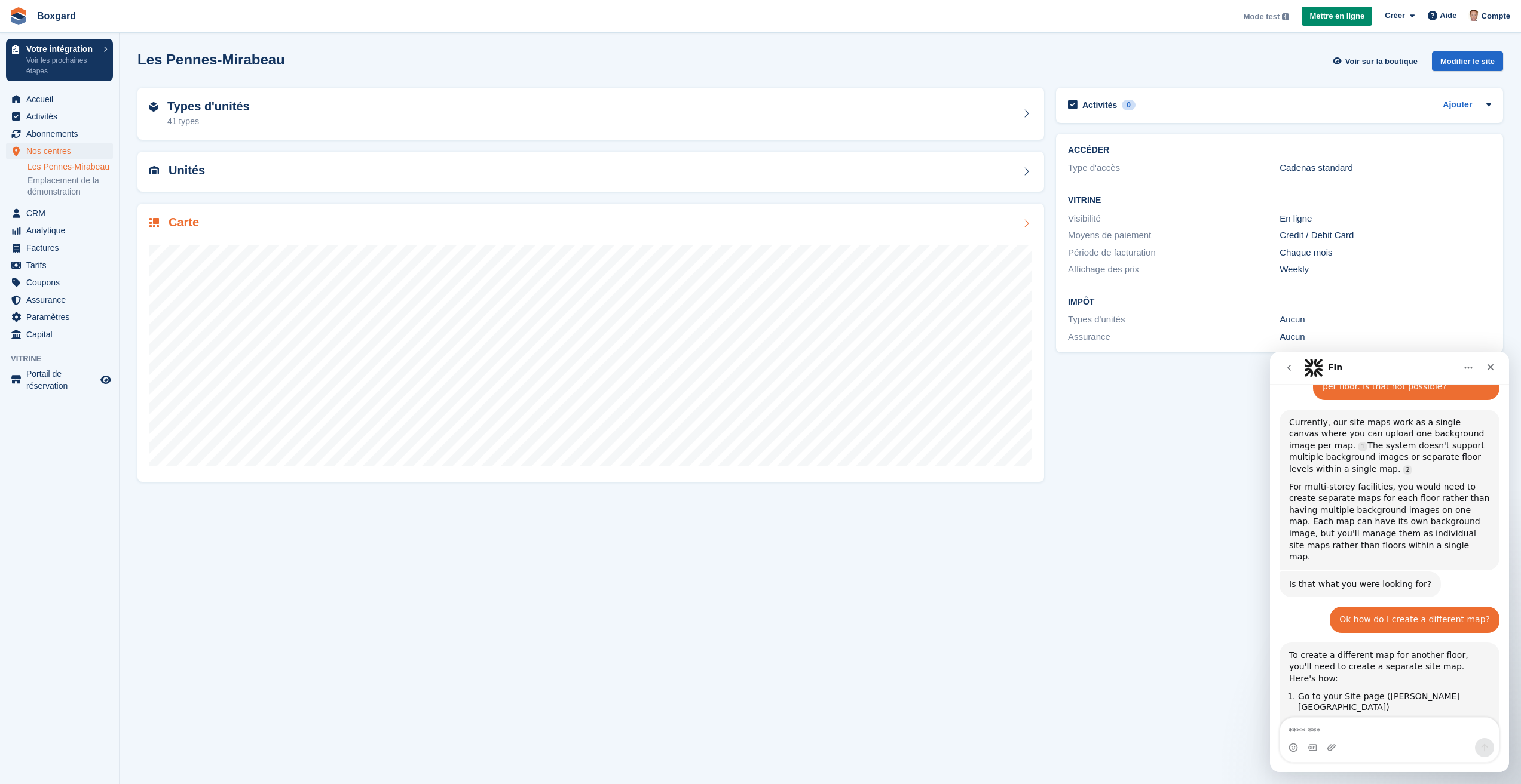
scroll to position [718, 0]
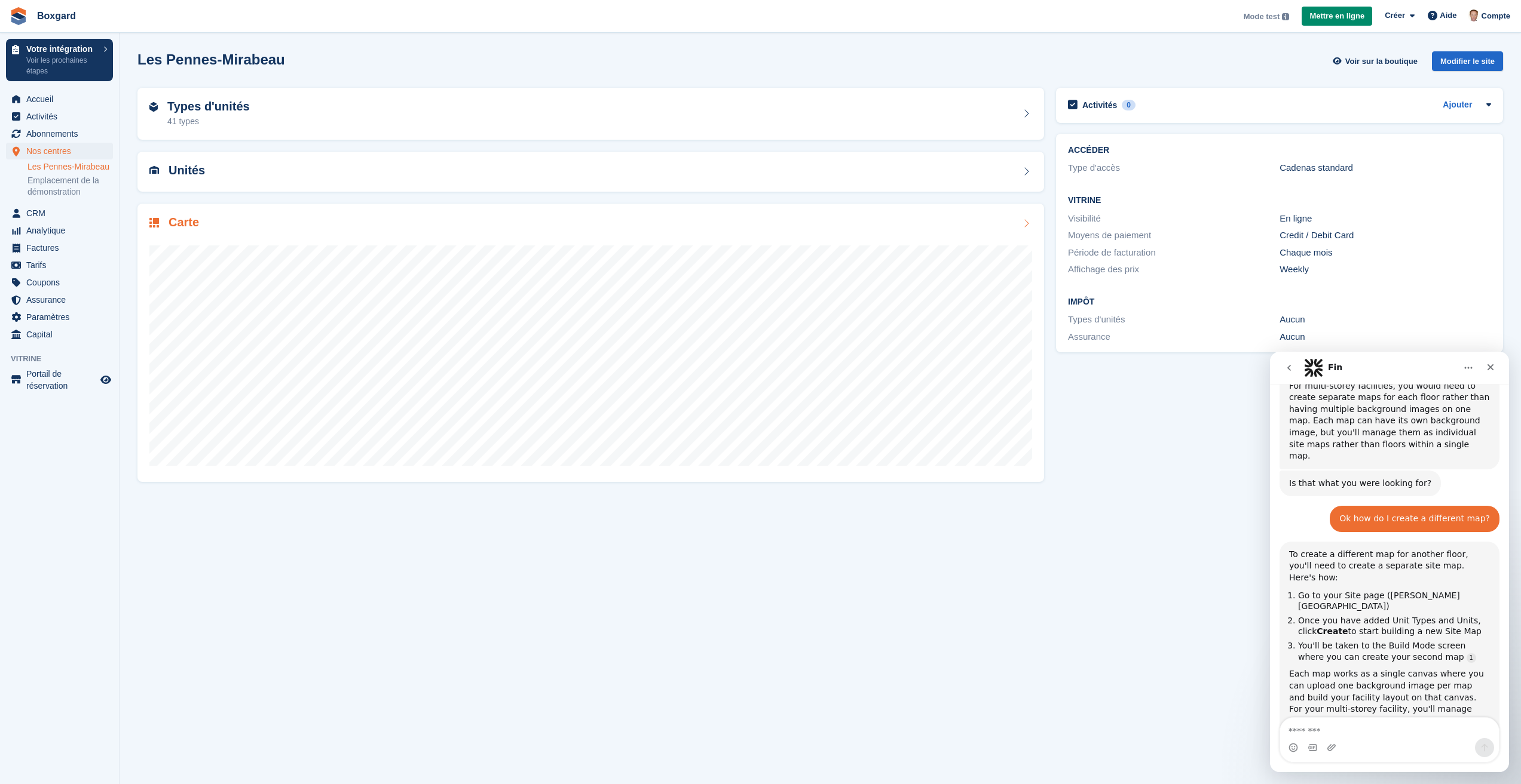
click at [154, 218] on img at bounding box center [154, 222] width 9 height 9
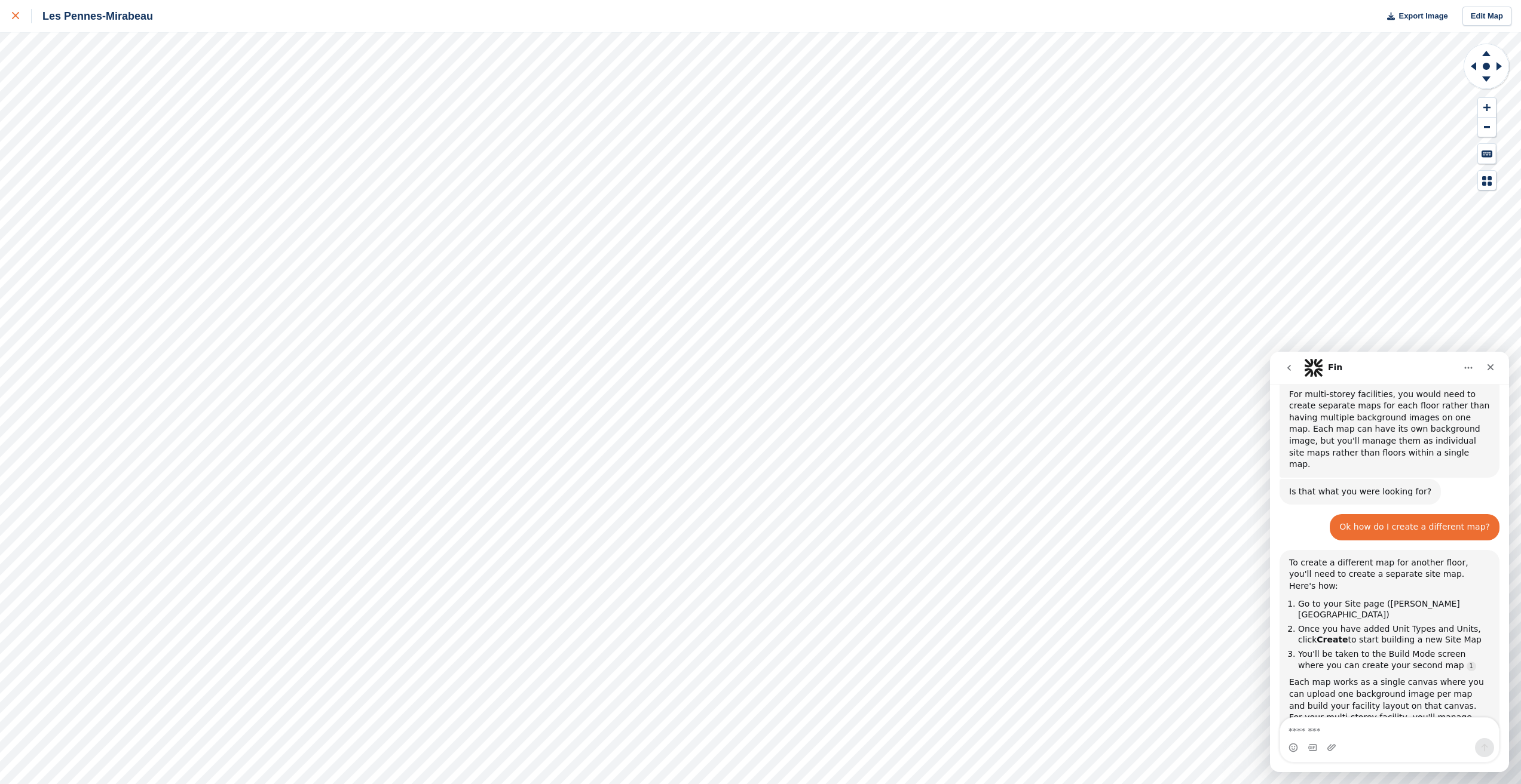
scroll to position [734, 0]
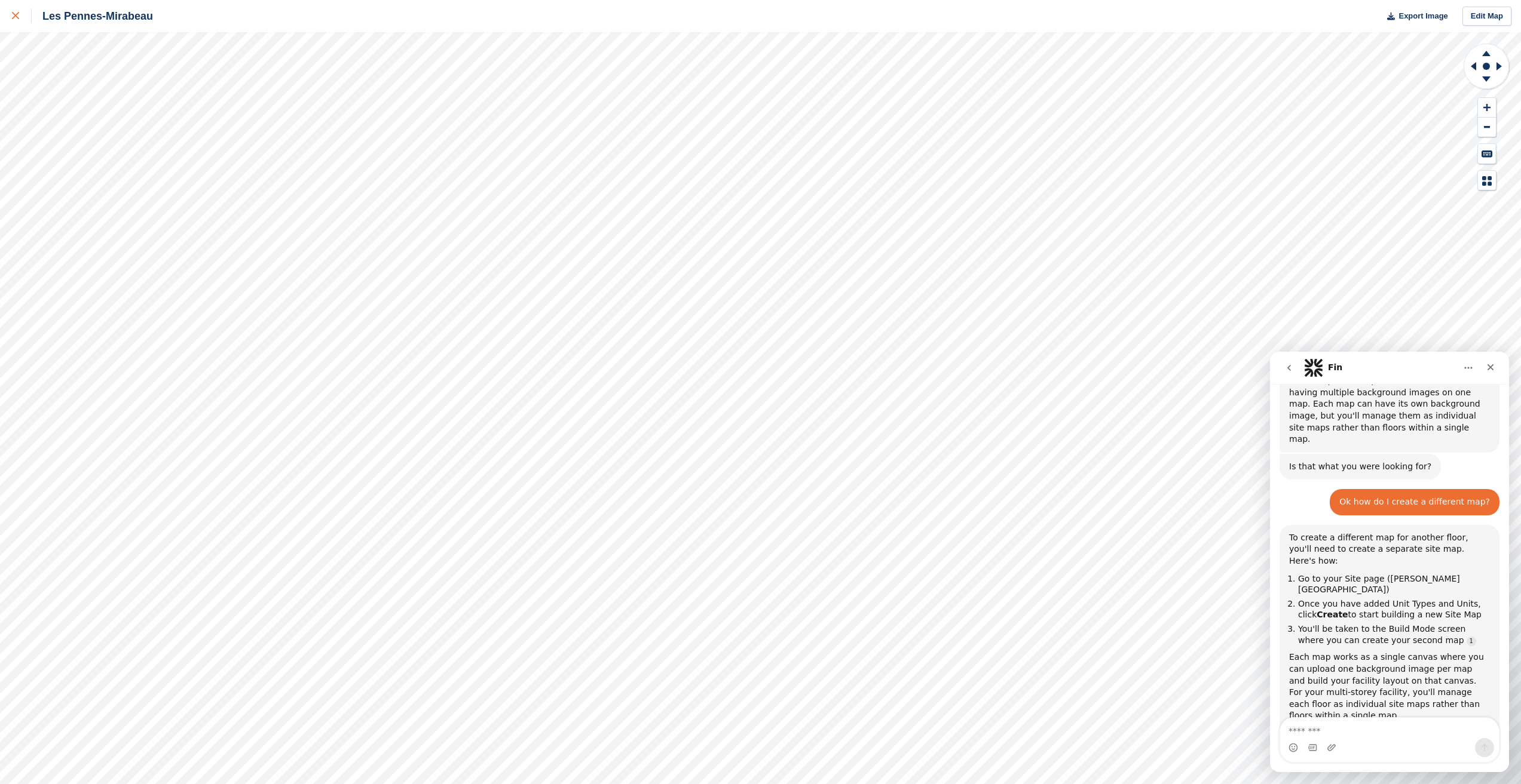
click at [11, 17] on link at bounding box center [16, 16] width 31 height 32
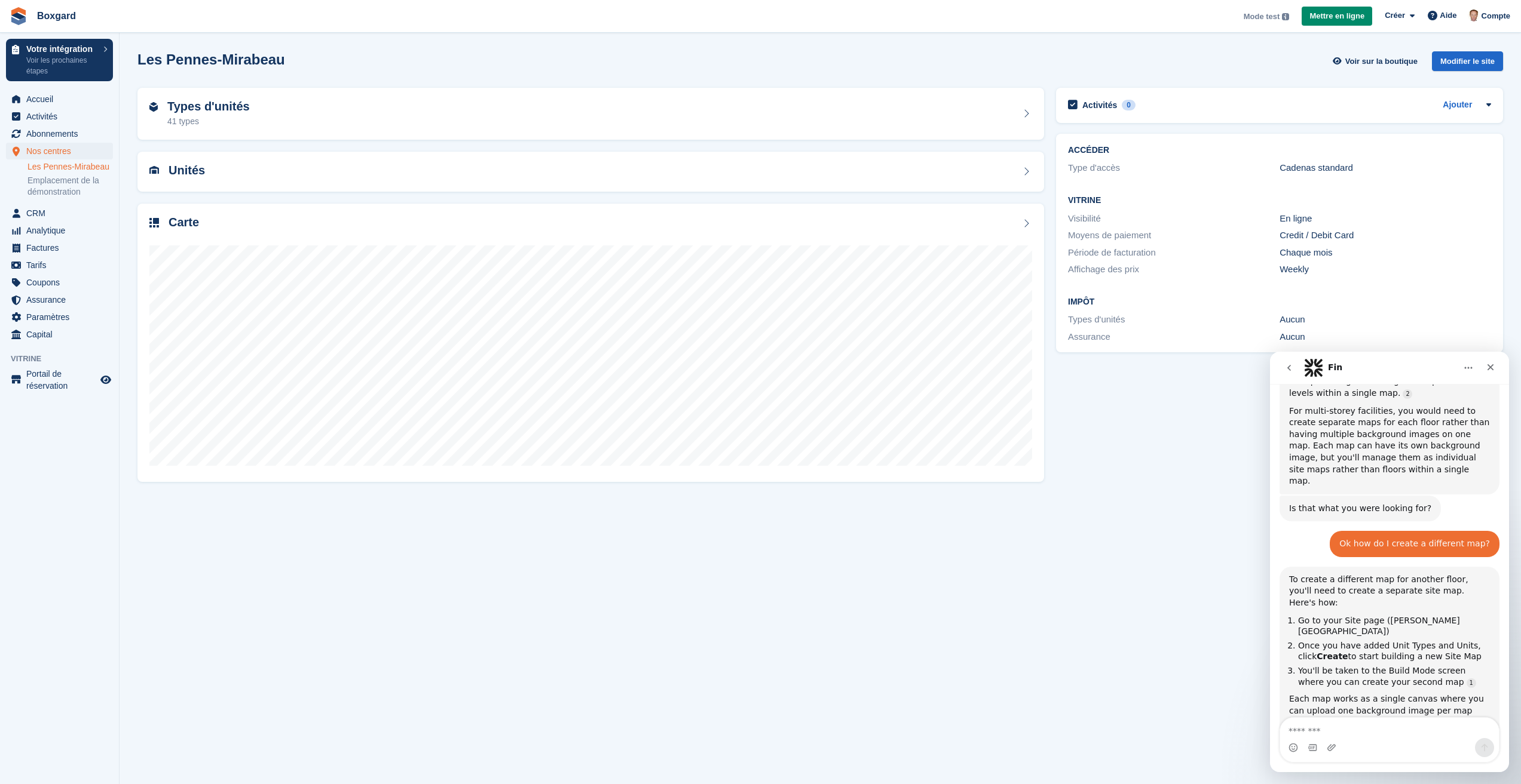
scroll to position [675, 0]
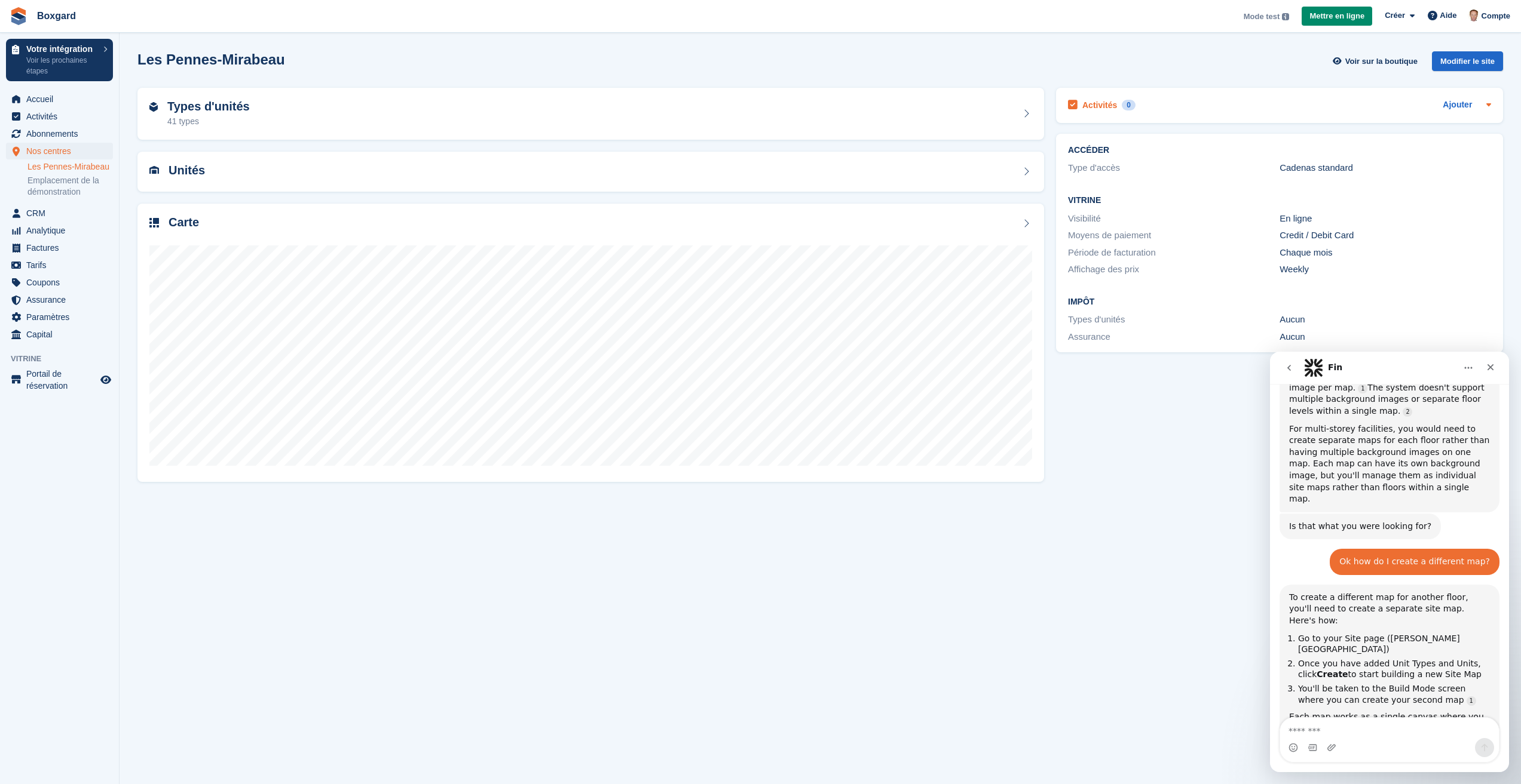
click at [1488, 101] on icon at bounding box center [1489, 105] width 9 height 9
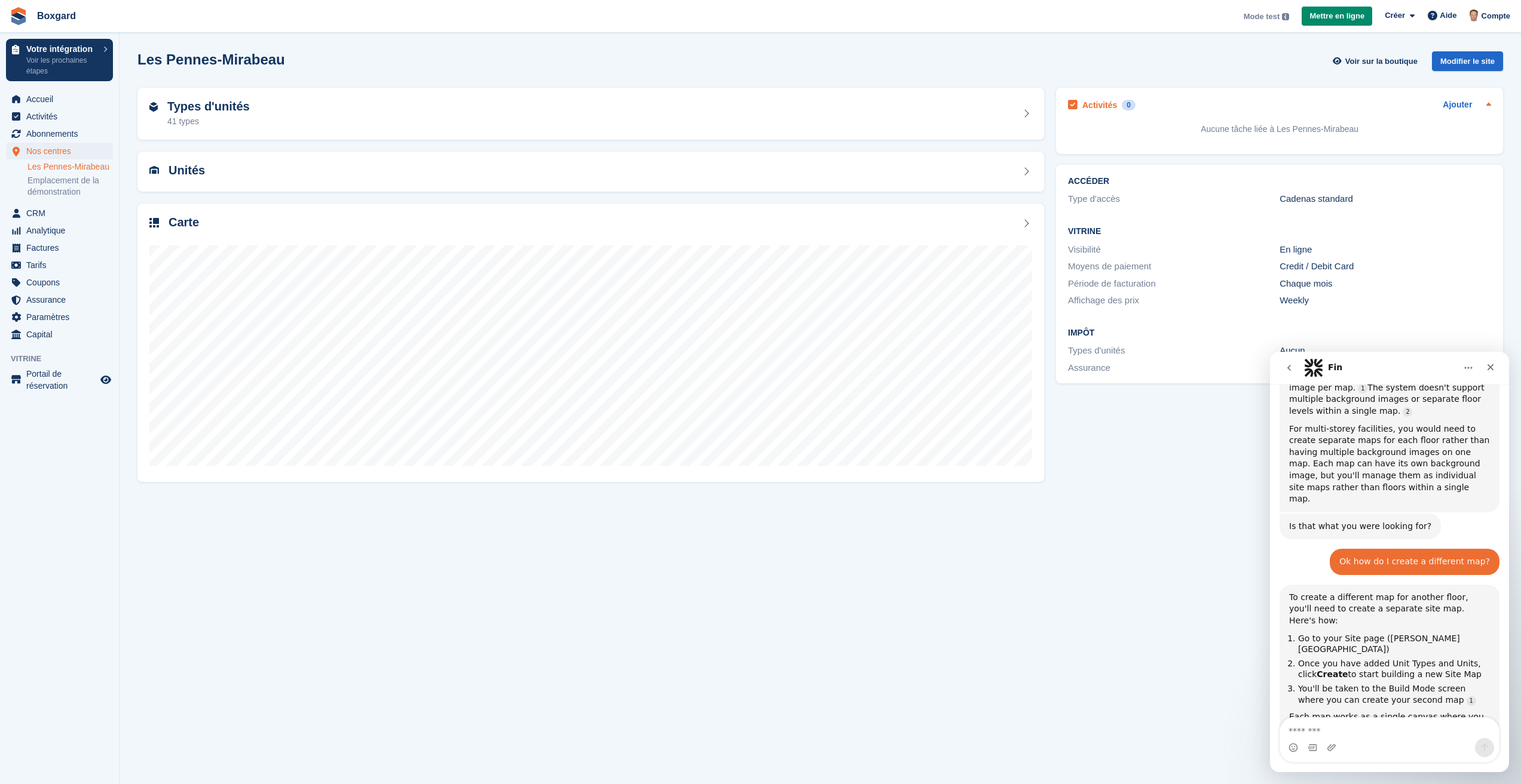
click at [1487, 102] on icon at bounding box center [1489, 105] width 9 height 9
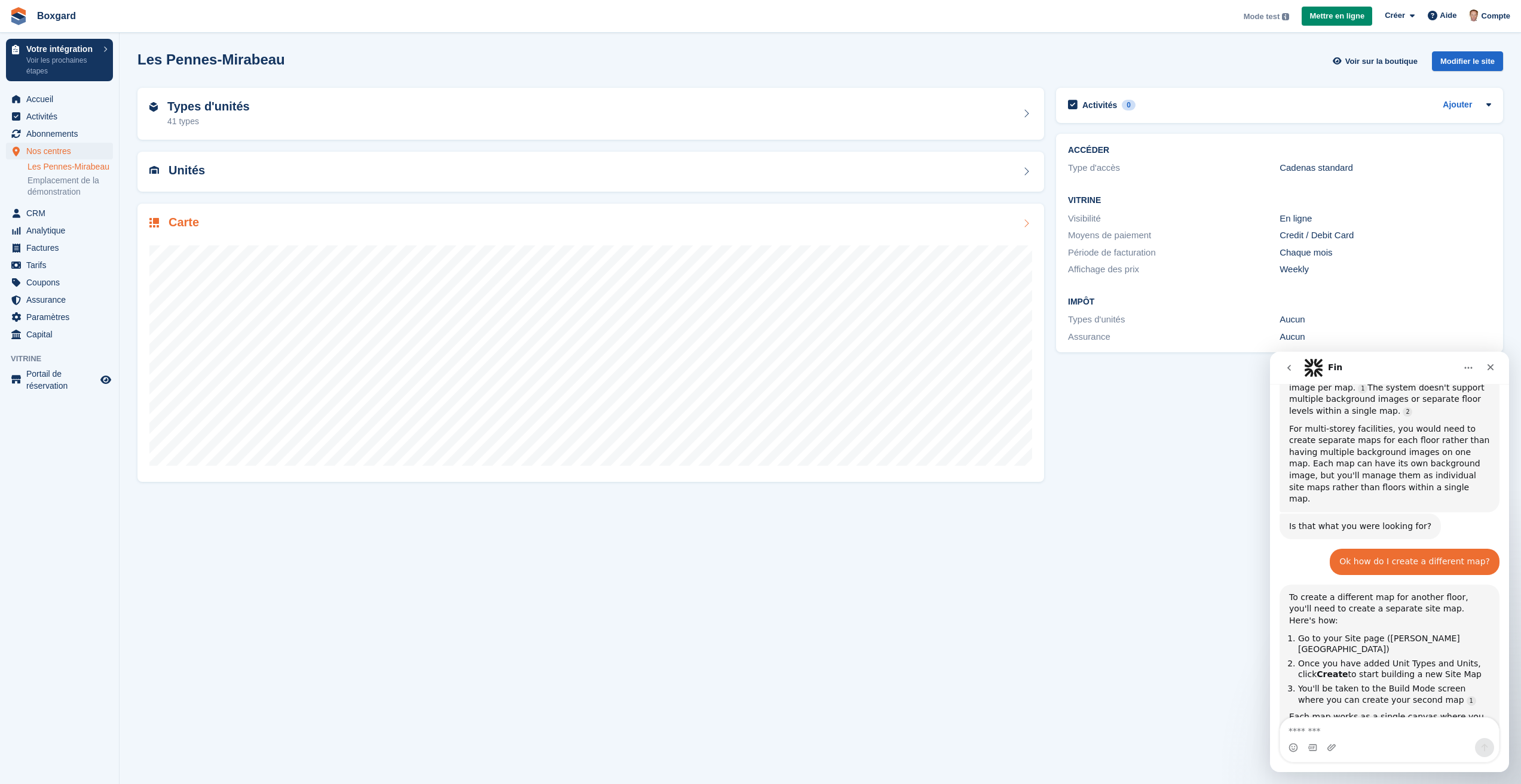
click at [1024, 223] on icon at bounding box center [1025, 223] width 12 height 9
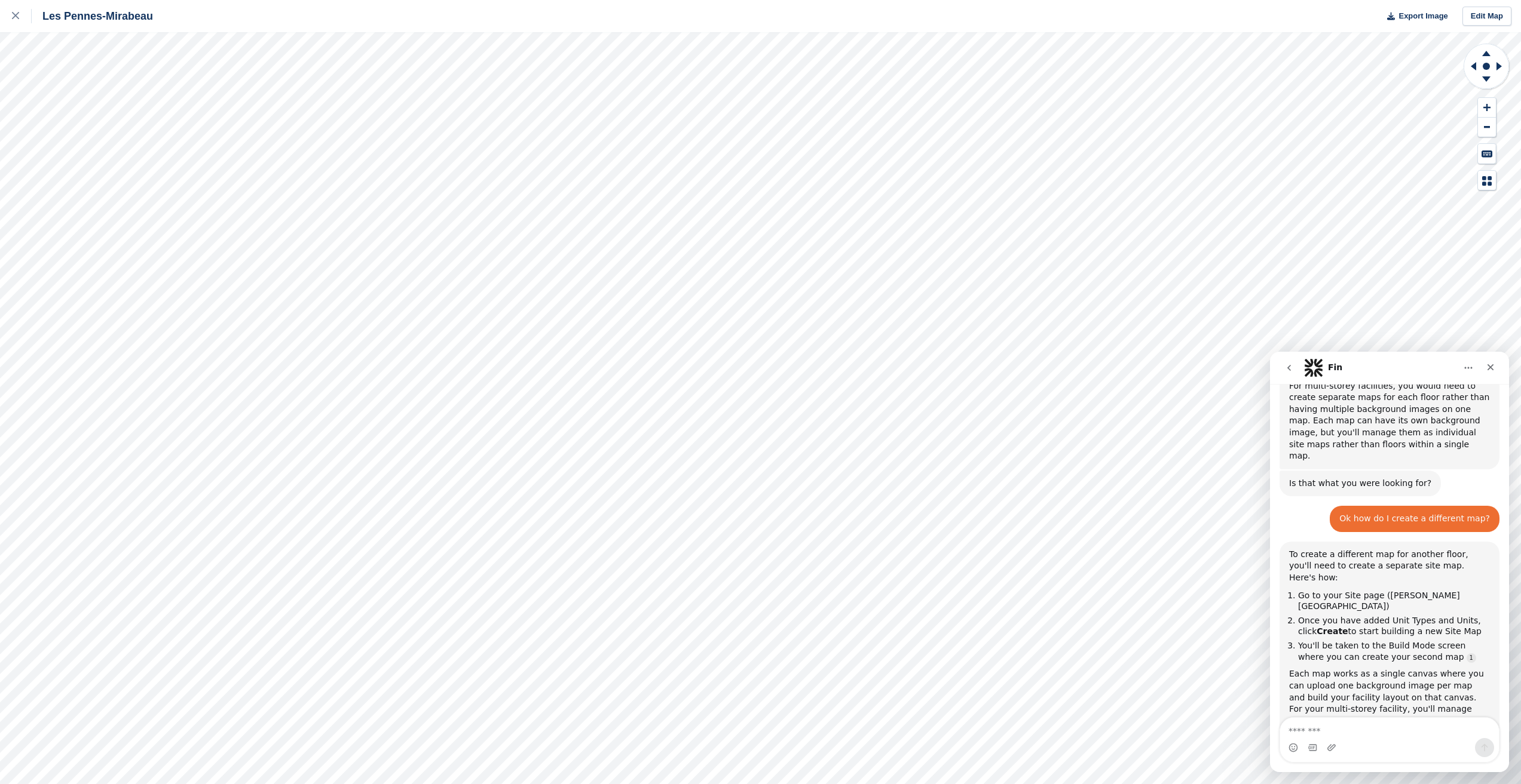
scroll to position [734, 0]
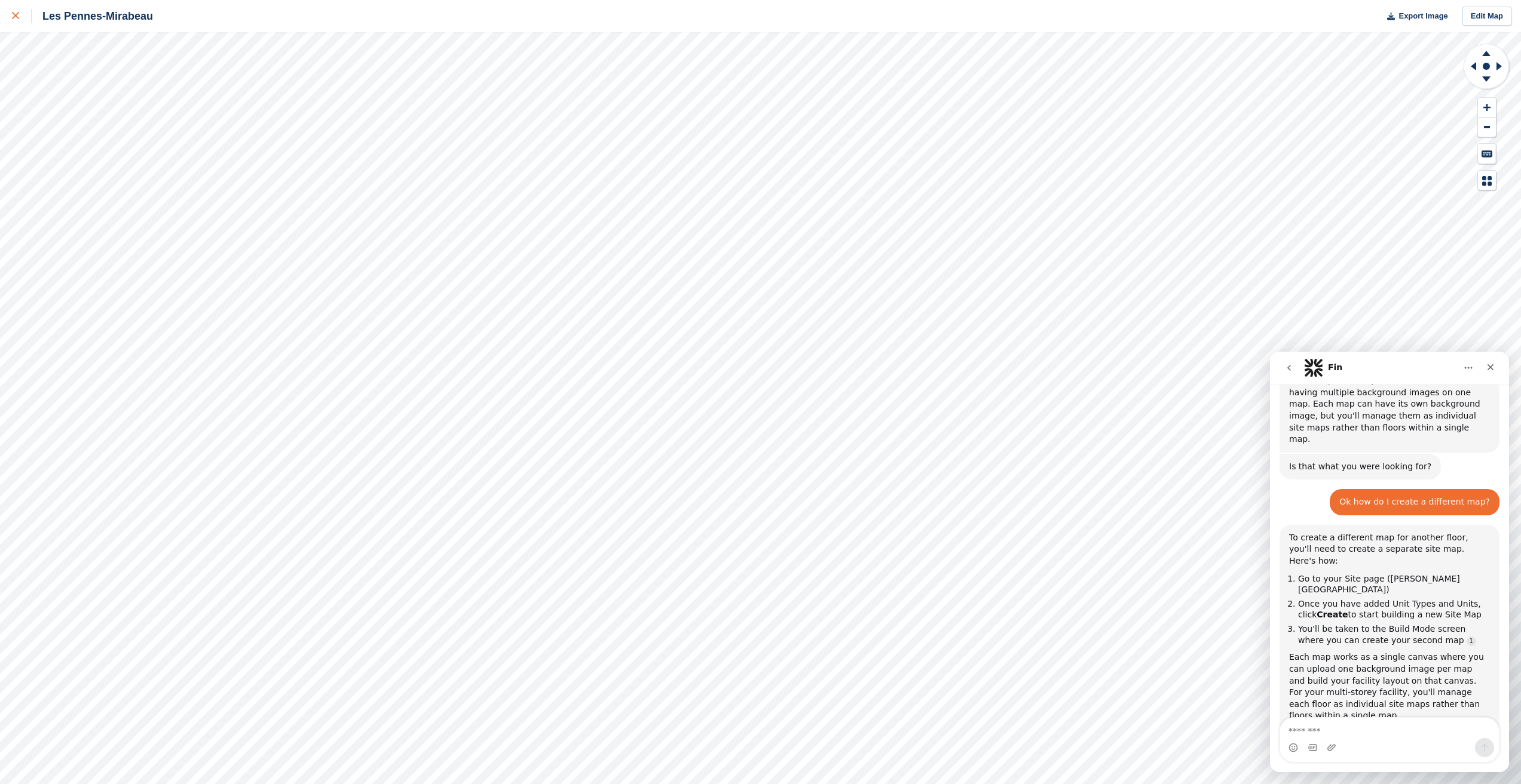
click at [15, 10] on div at bounding box center [21, 17] width 19 height 15
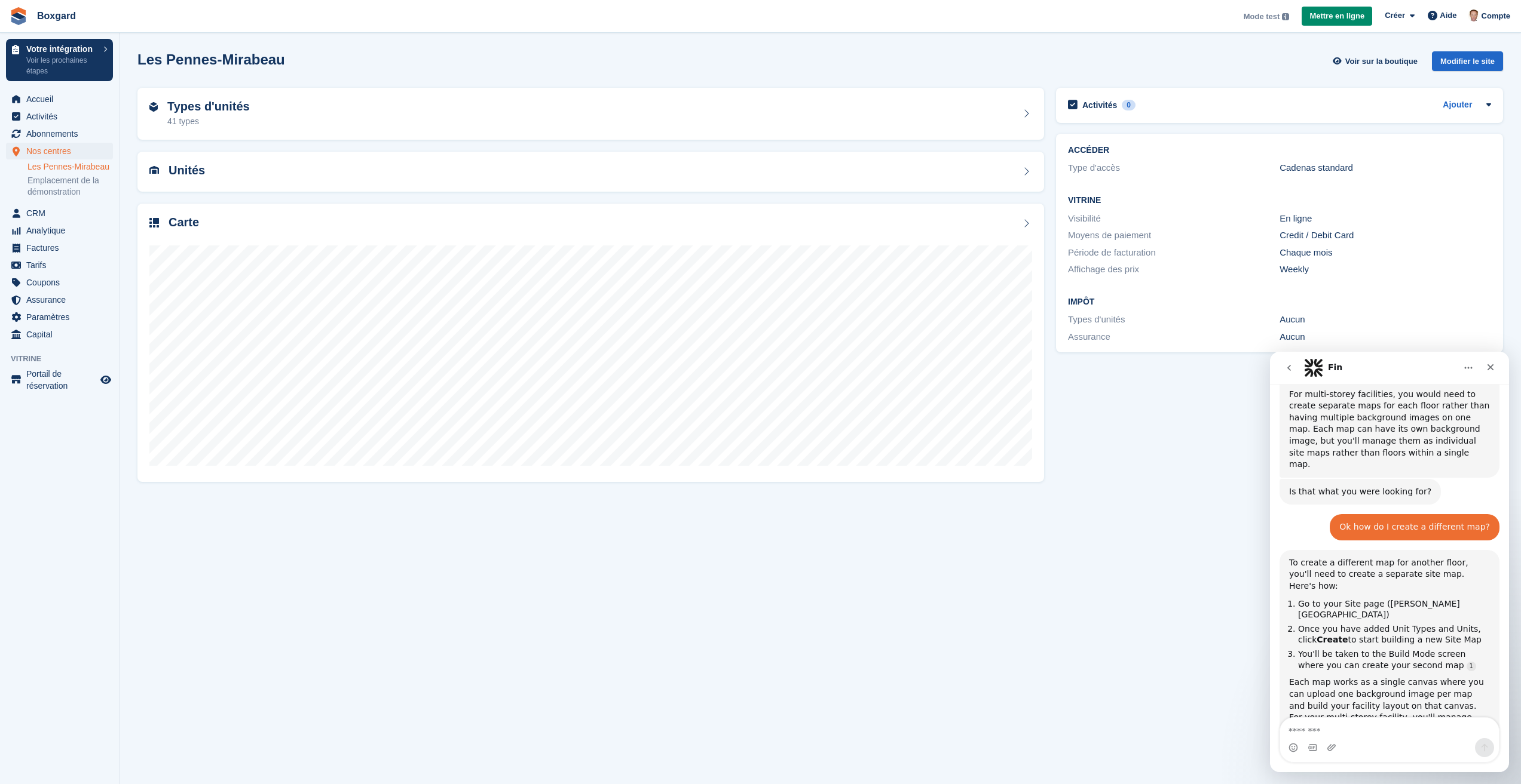
scroll to position [734, 0]
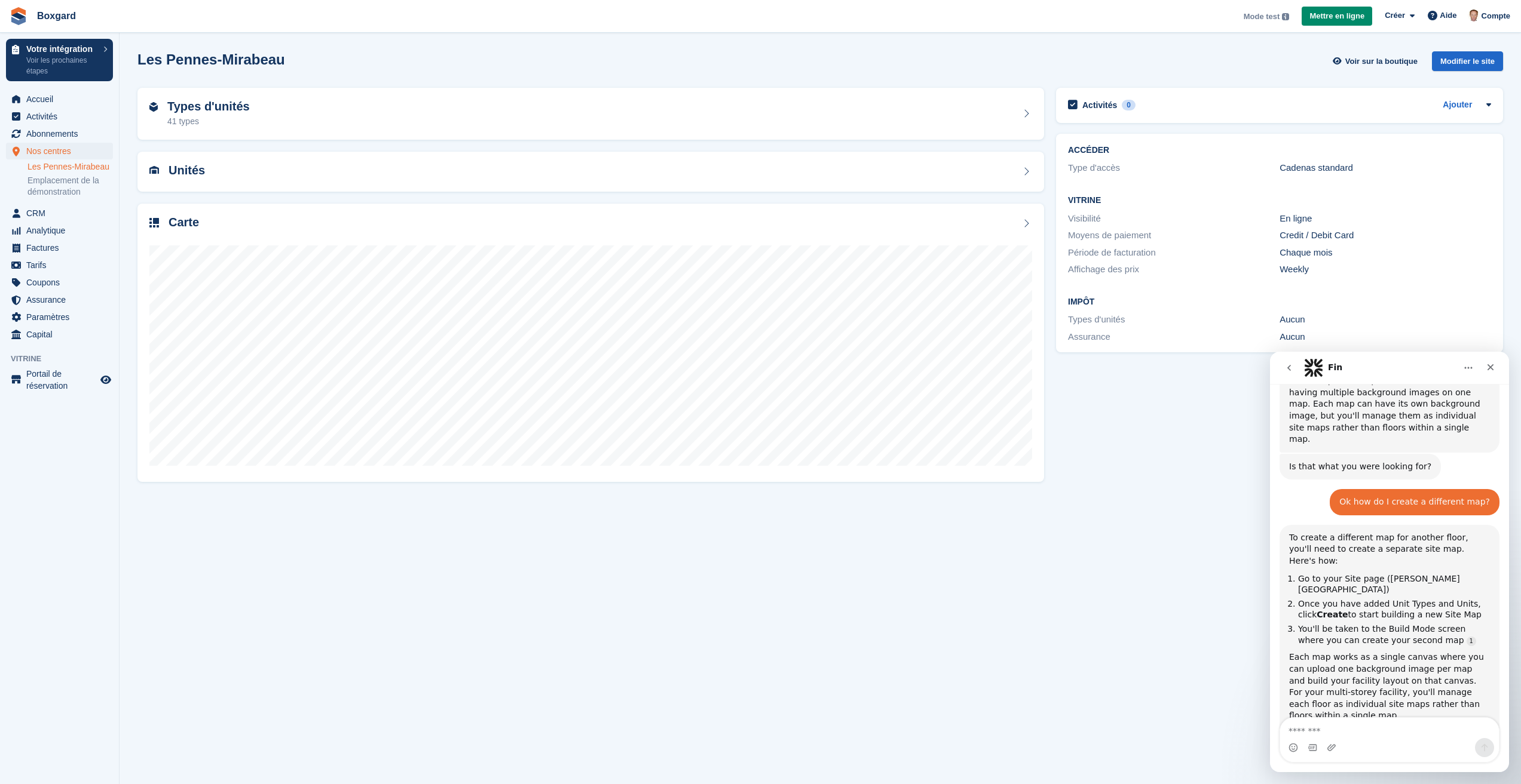
click at [873, 65] on div "Les Pennes-Mirabeau Voir sur la boutique Modifier le site" at bounding box center [819, 61] width 1366 height 19
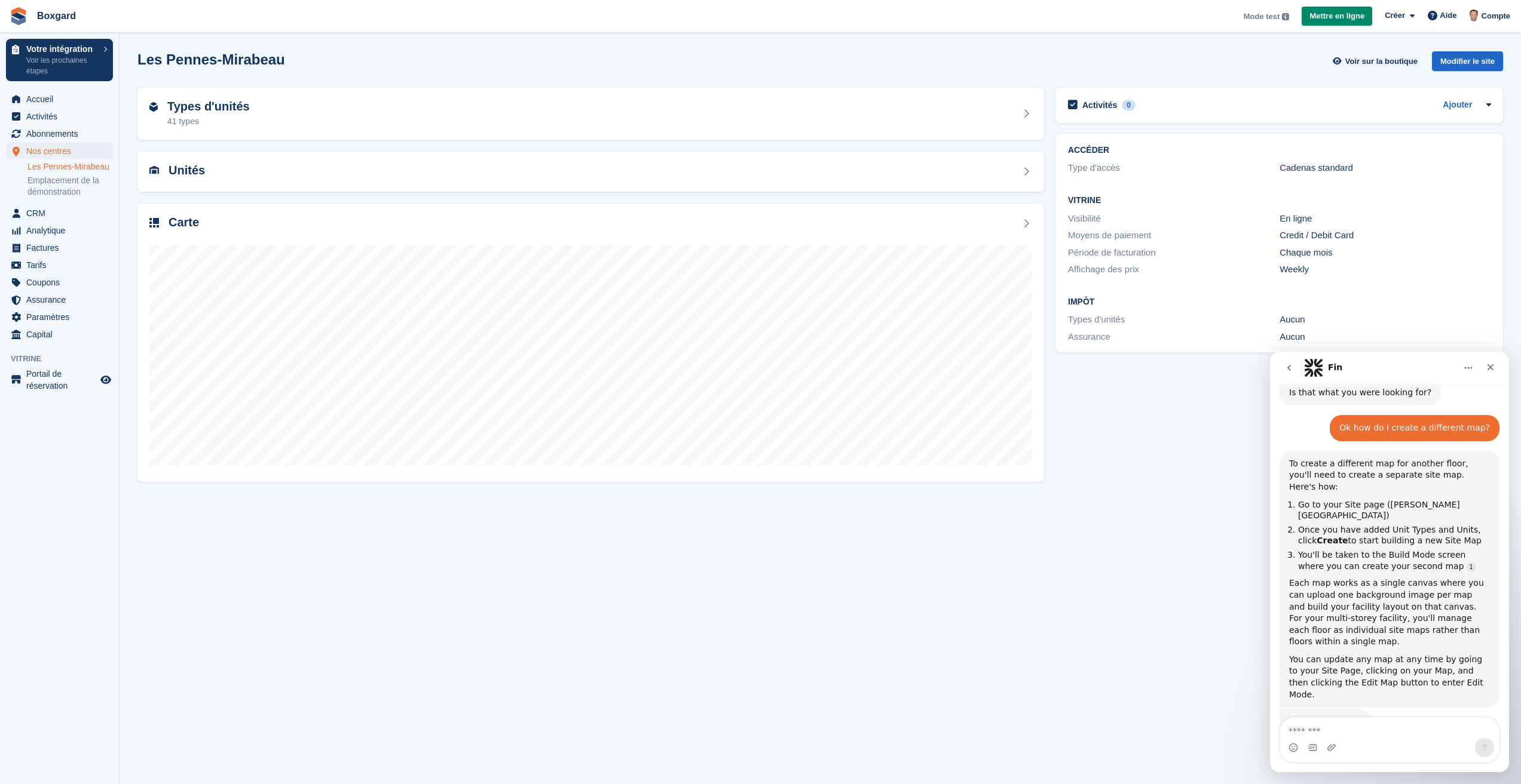
click at [41, 517] on aside "Votre intégration Voir les prochaines étapes Accueil Activités Abonnements Abon…" at bounding box center [59, 395] width 119 height 724
click at [65, 496] on aside "Votre intégration Voir les prochaines étapes Accueil Activités Abonnements Abon…" at bounding box center [59, 395] width 119 height 724
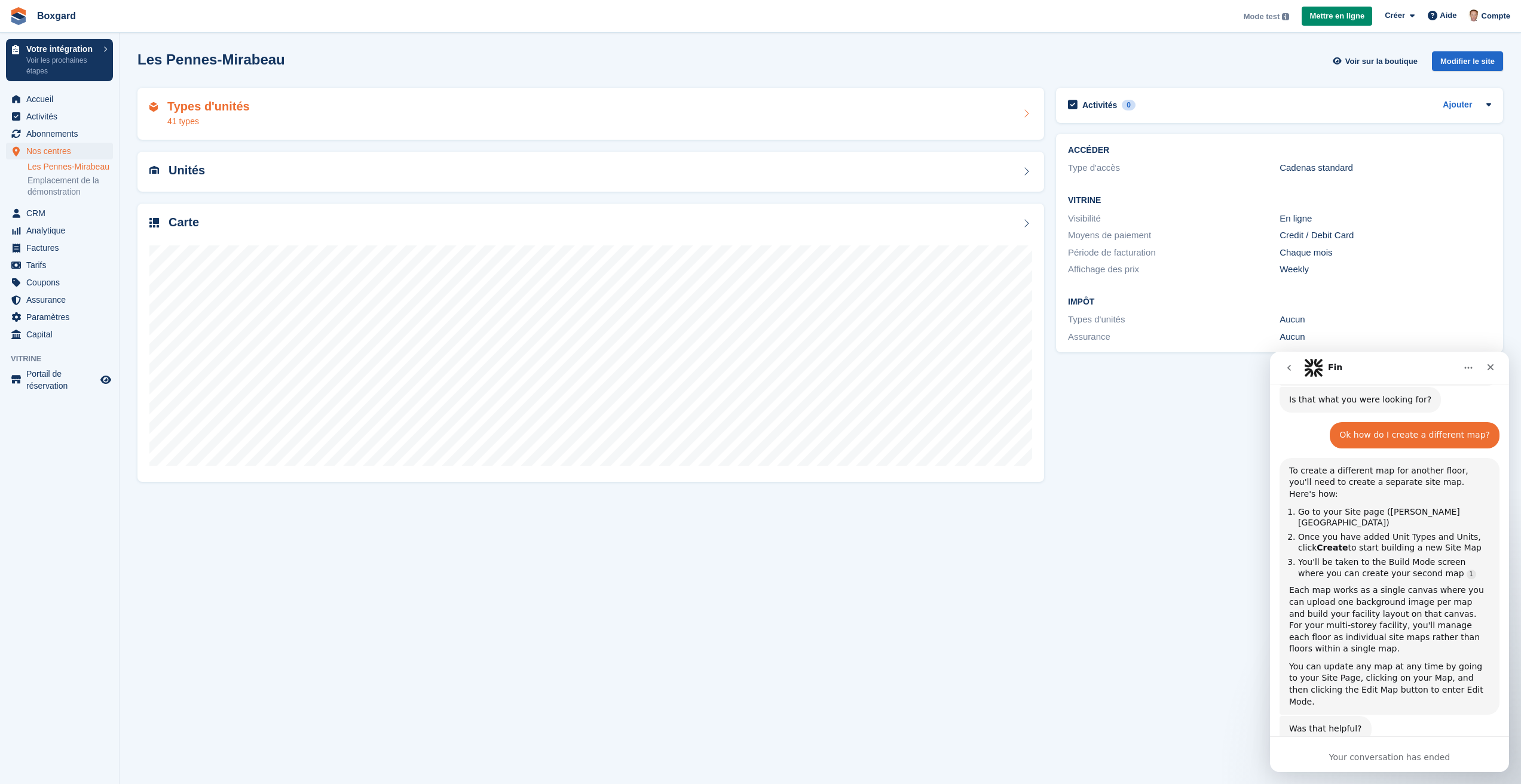
click at [228, 108] on h2 "Types d'unités" at bounding box center [209, 107] width 83 height 14
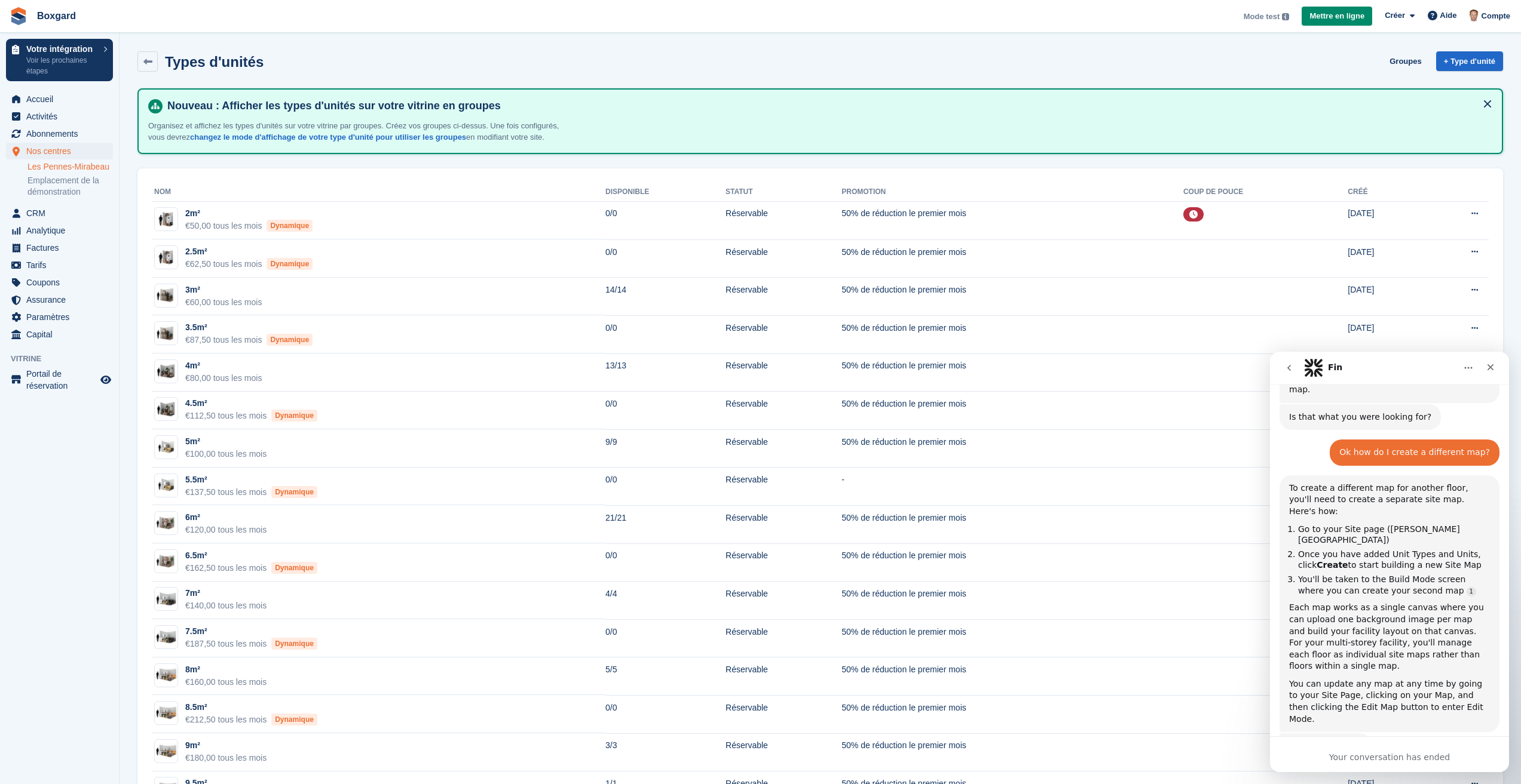
scroll to position [801, 0]
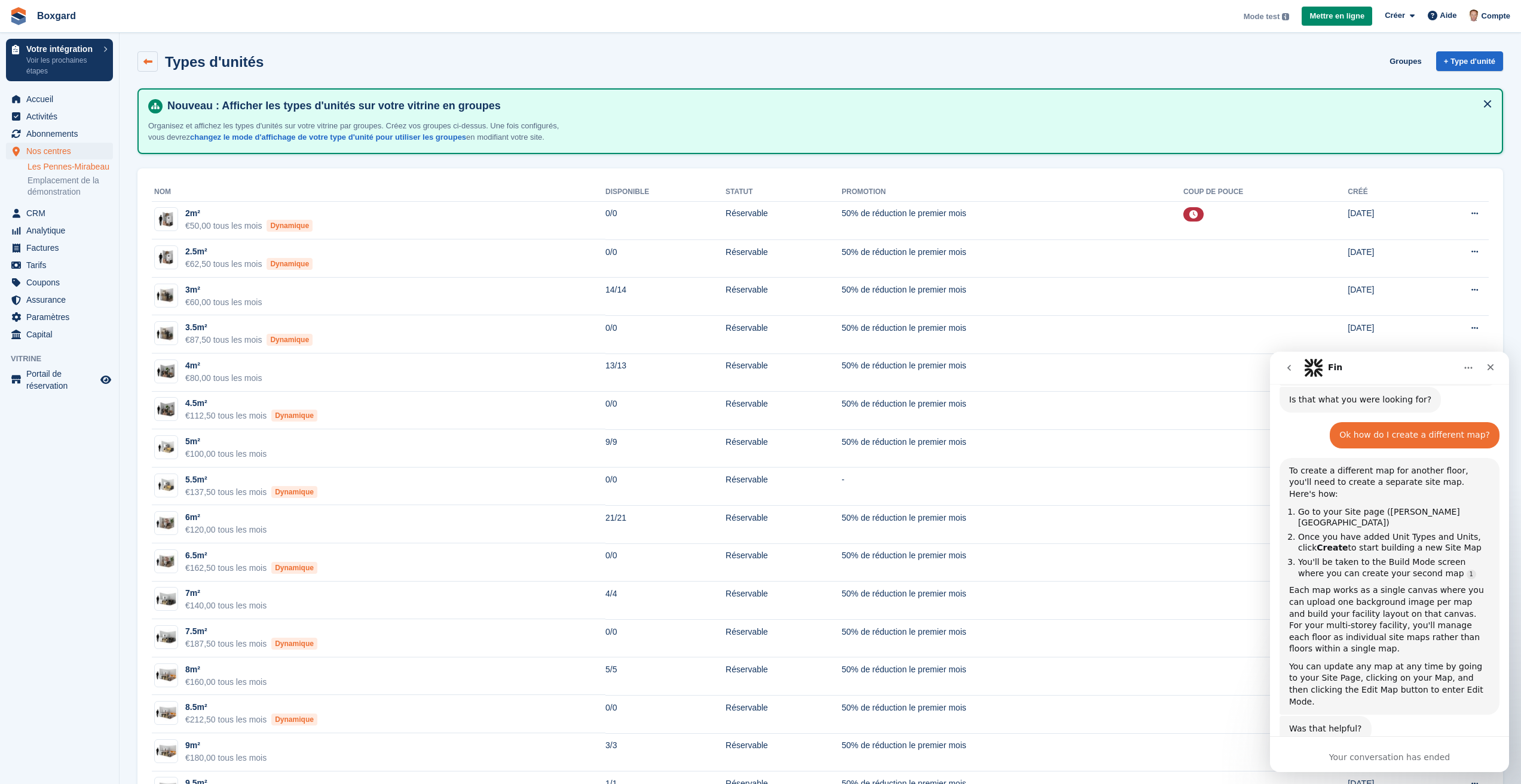
click at [146, 62] on icon at bounding box center [148, 62] width 9 height 9
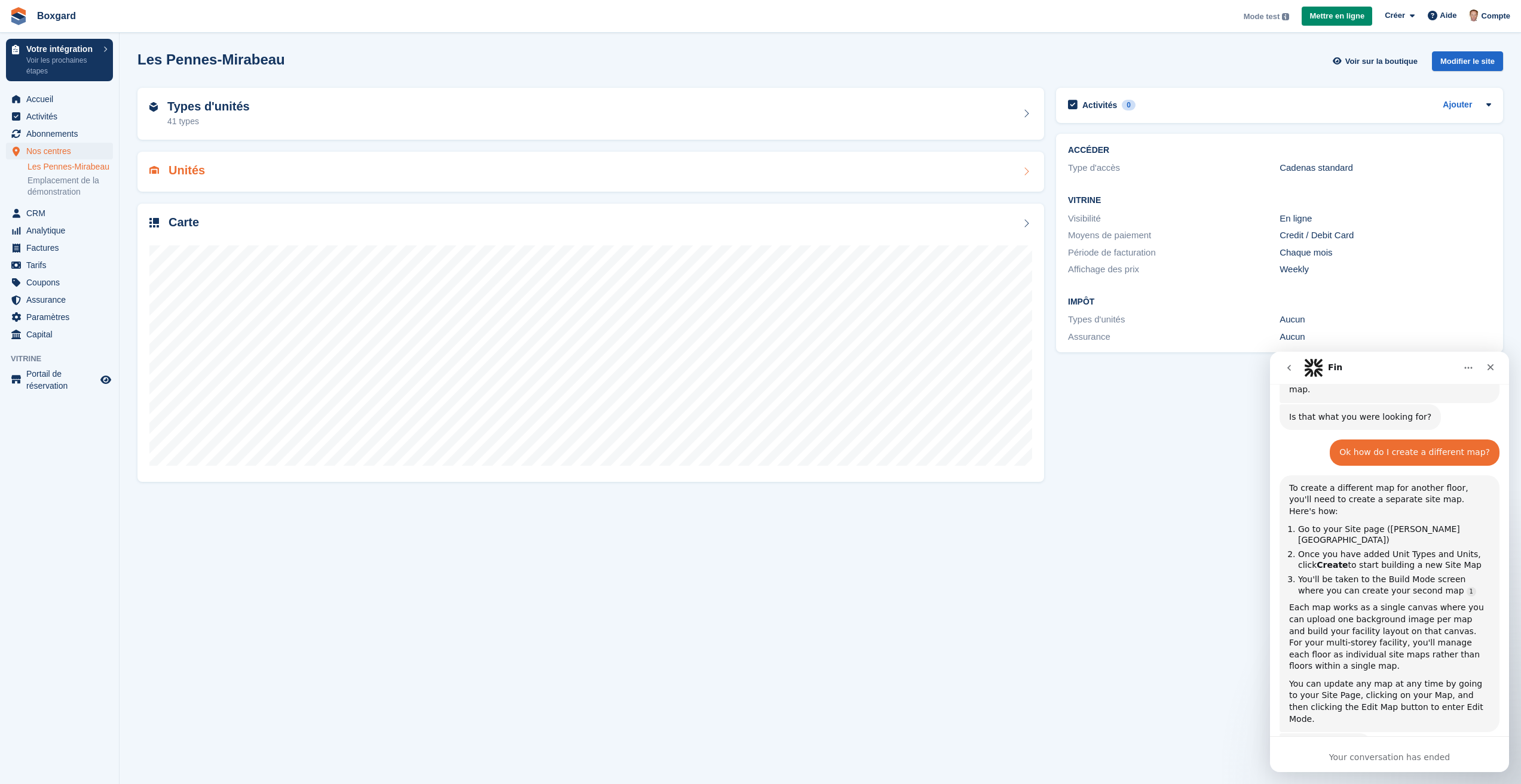
scroll to position [801, 0]
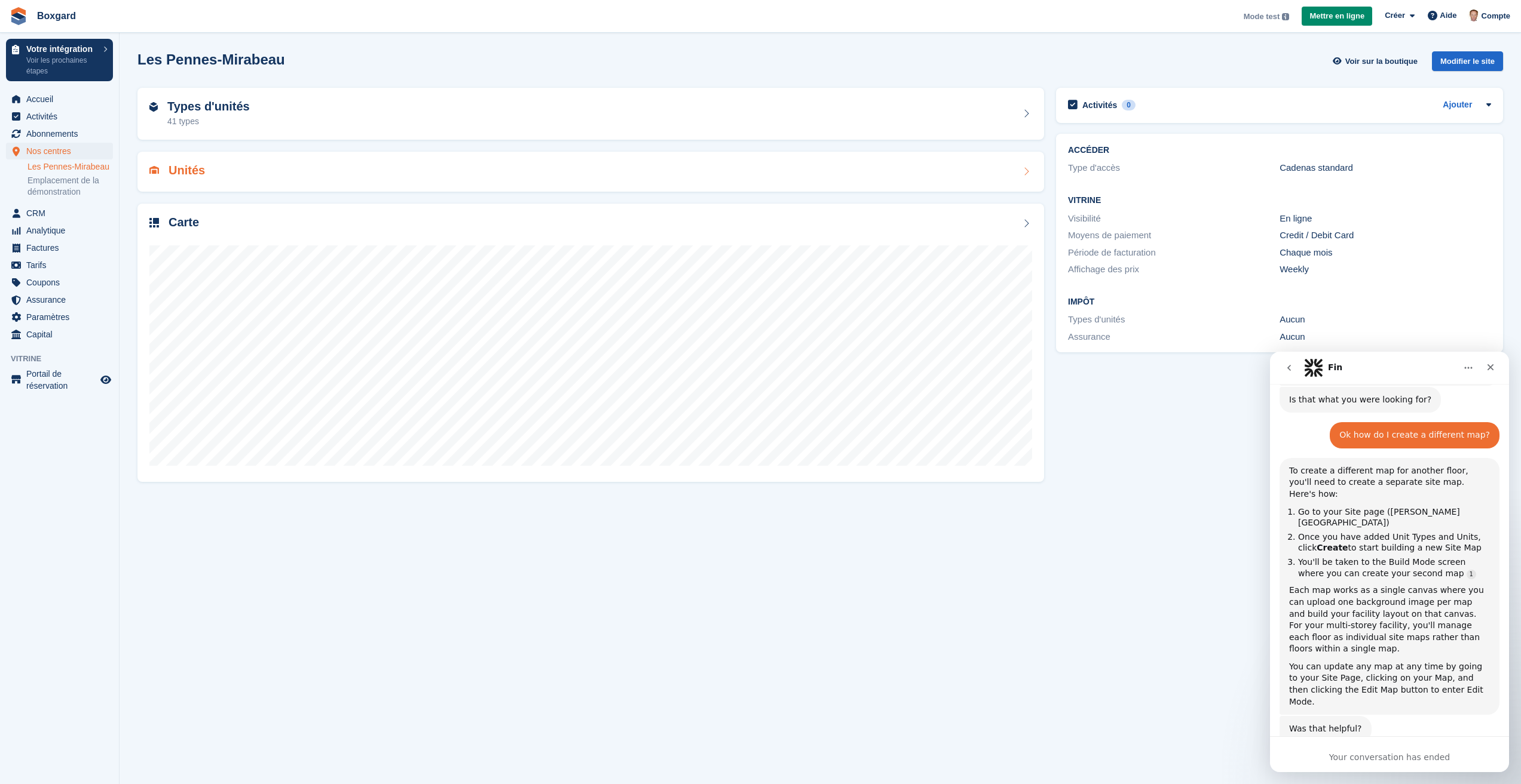
click at [236, 176] on div "Unités" at bounding box center [590, 172] width 883 height 17
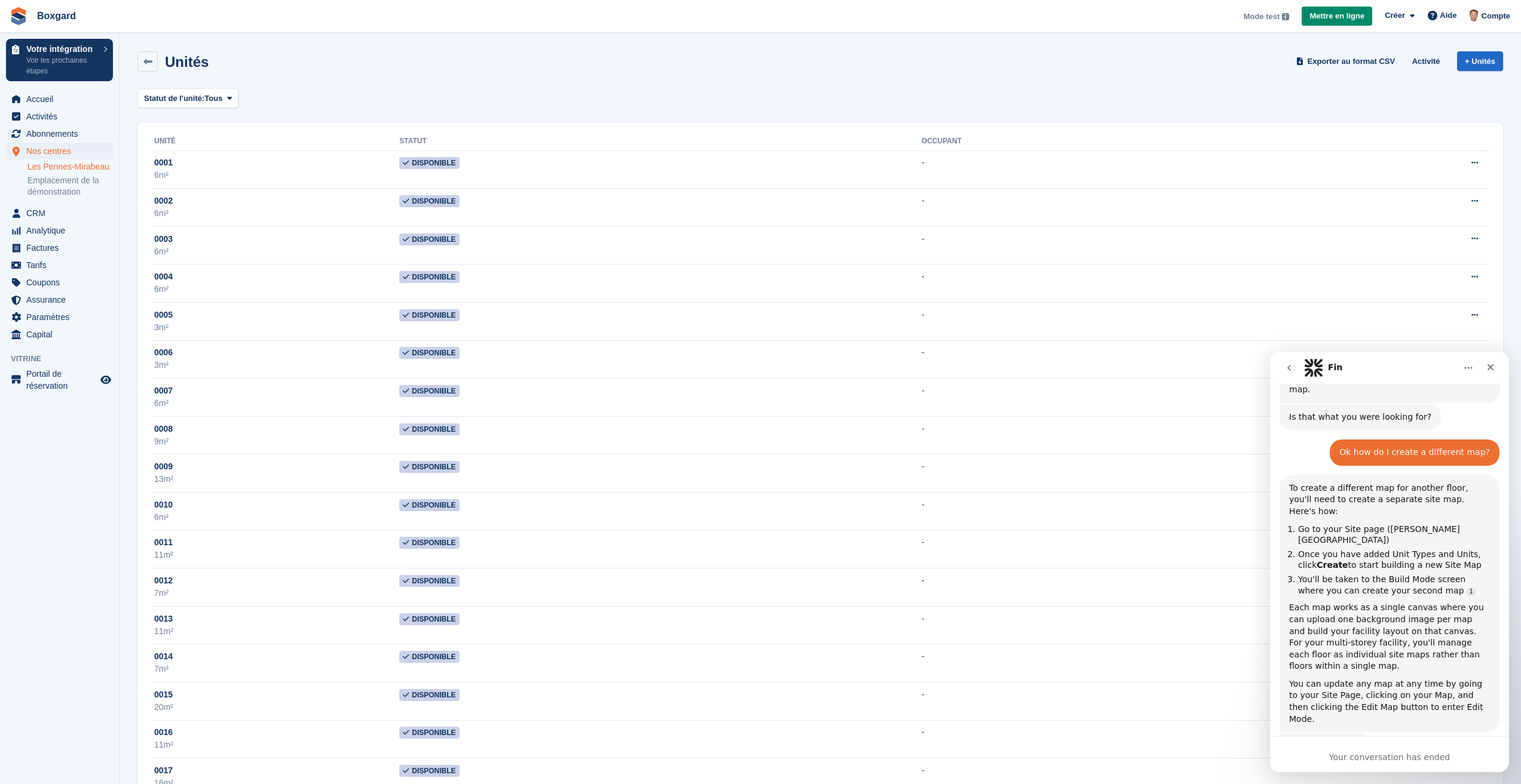
scroll to position [801, 0]
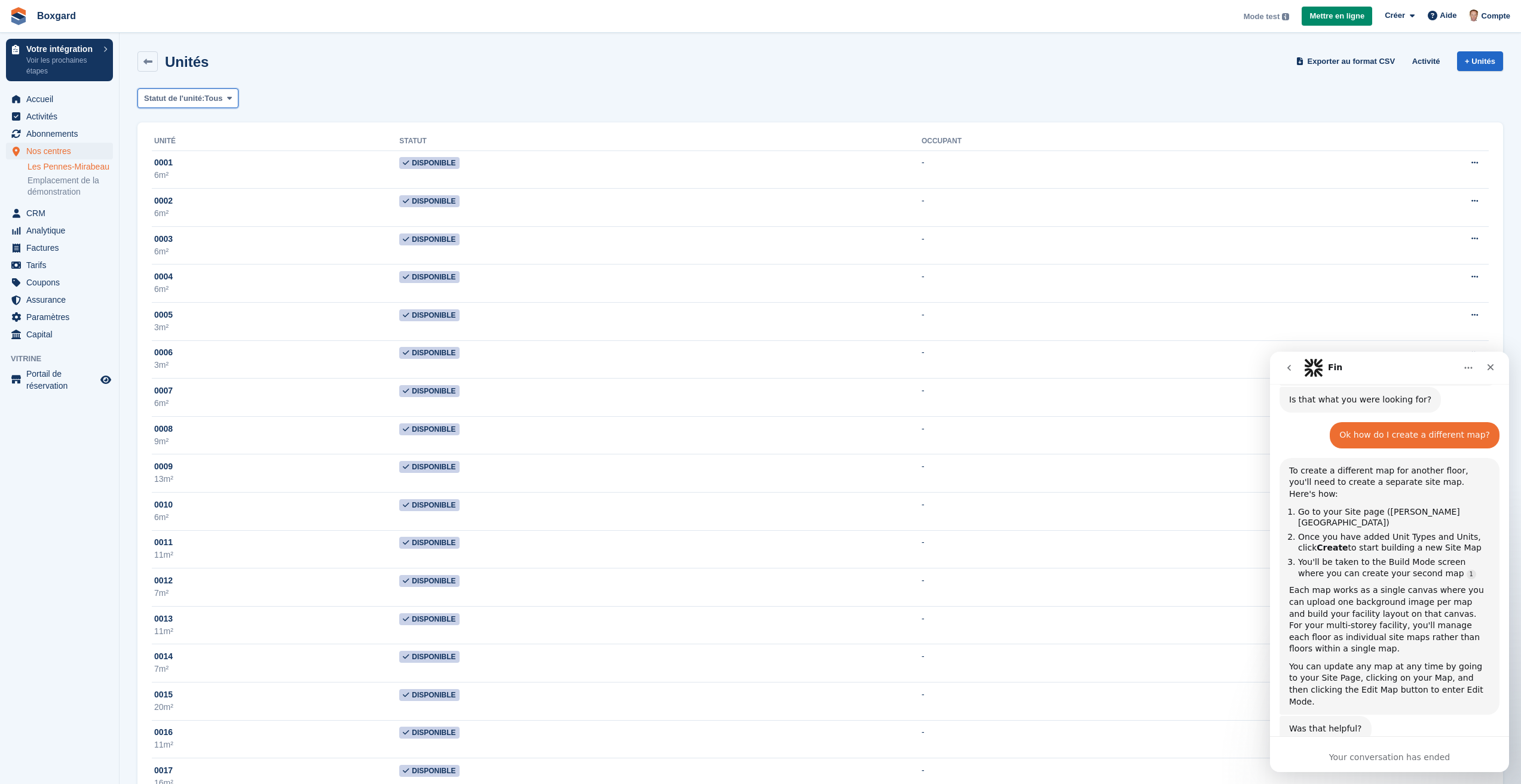
click at [231, 97] on icon at bounding box center [229, 98] width 5 height 7
click at [146, 63] on icon at bounding box center [148, 62] width 9 height 9
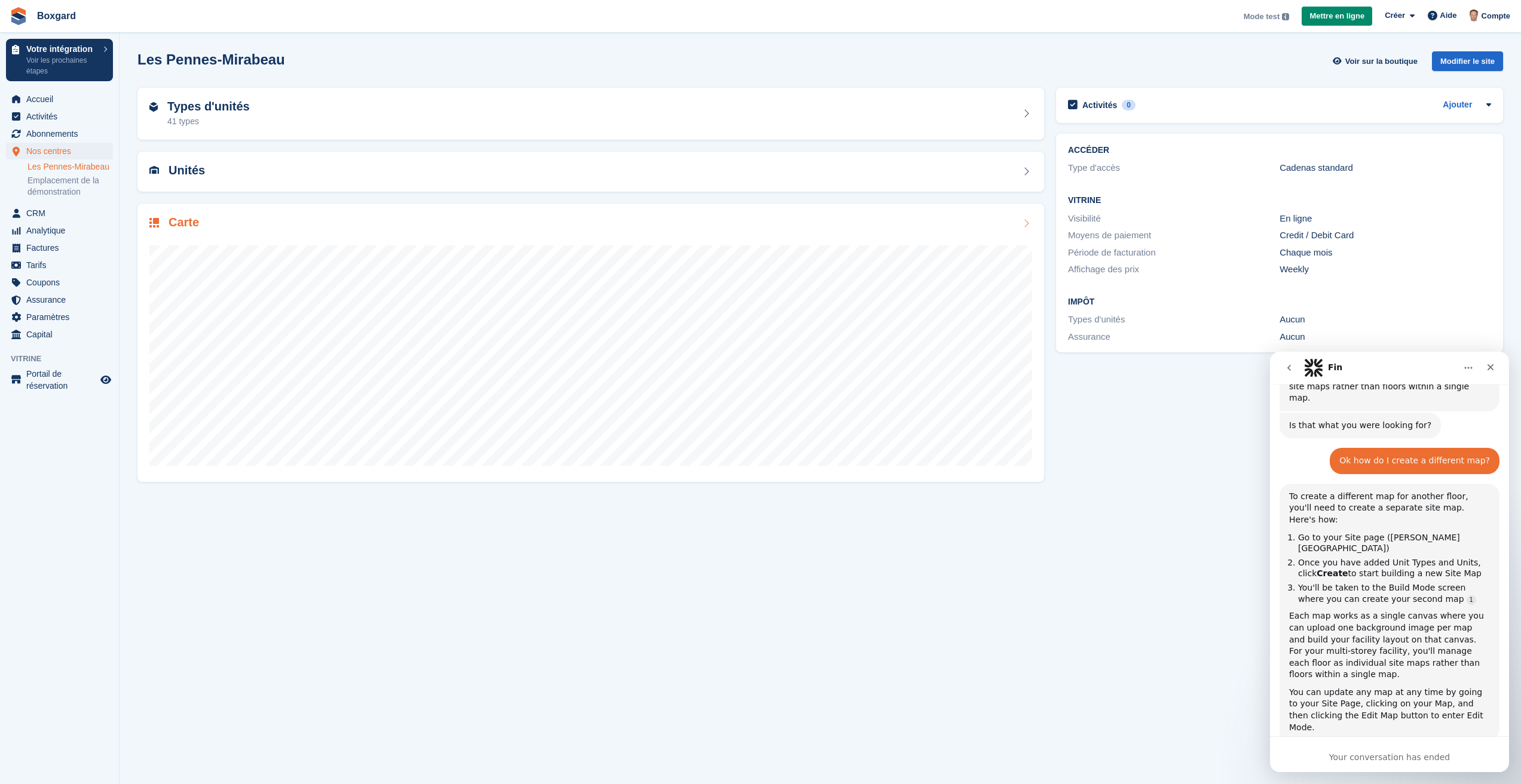
scroll to position [801, 0]
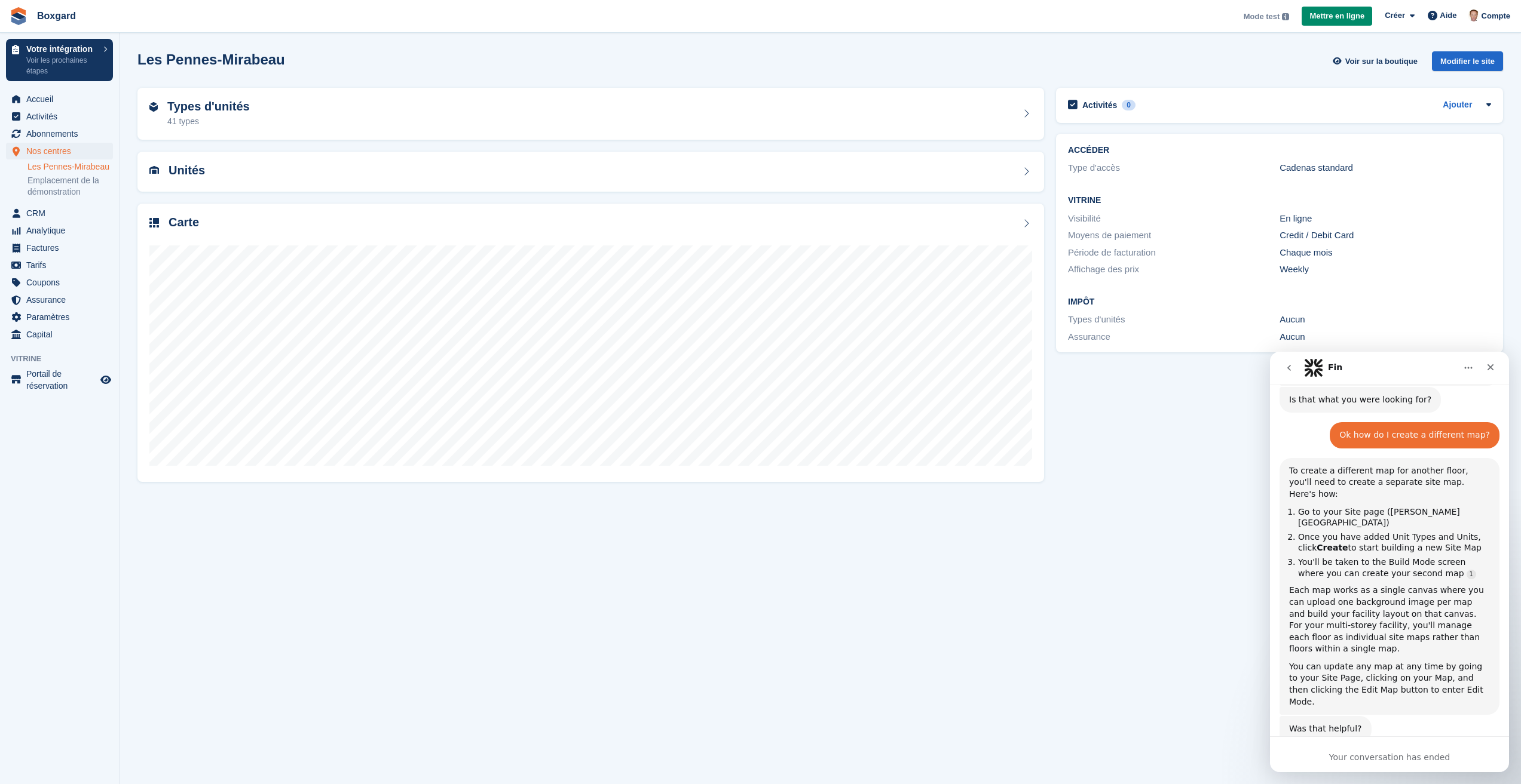
click at [126, 525] on section "Les Pennes-Mirabeau Voir sur la boutique Modifier le site Types d'unités 41 typ…" at bounding box center [820, 392] width 1401 height 784
click at [132, 414] on div "Carte" at bounding box center [590, 343] width 919 height 290
click at [67, 520] on aside "Votre intégration Voir les prochaines étapes Accueil Activités Abonnements Abon…" at bounding box center [59, 395] width 119 height 724
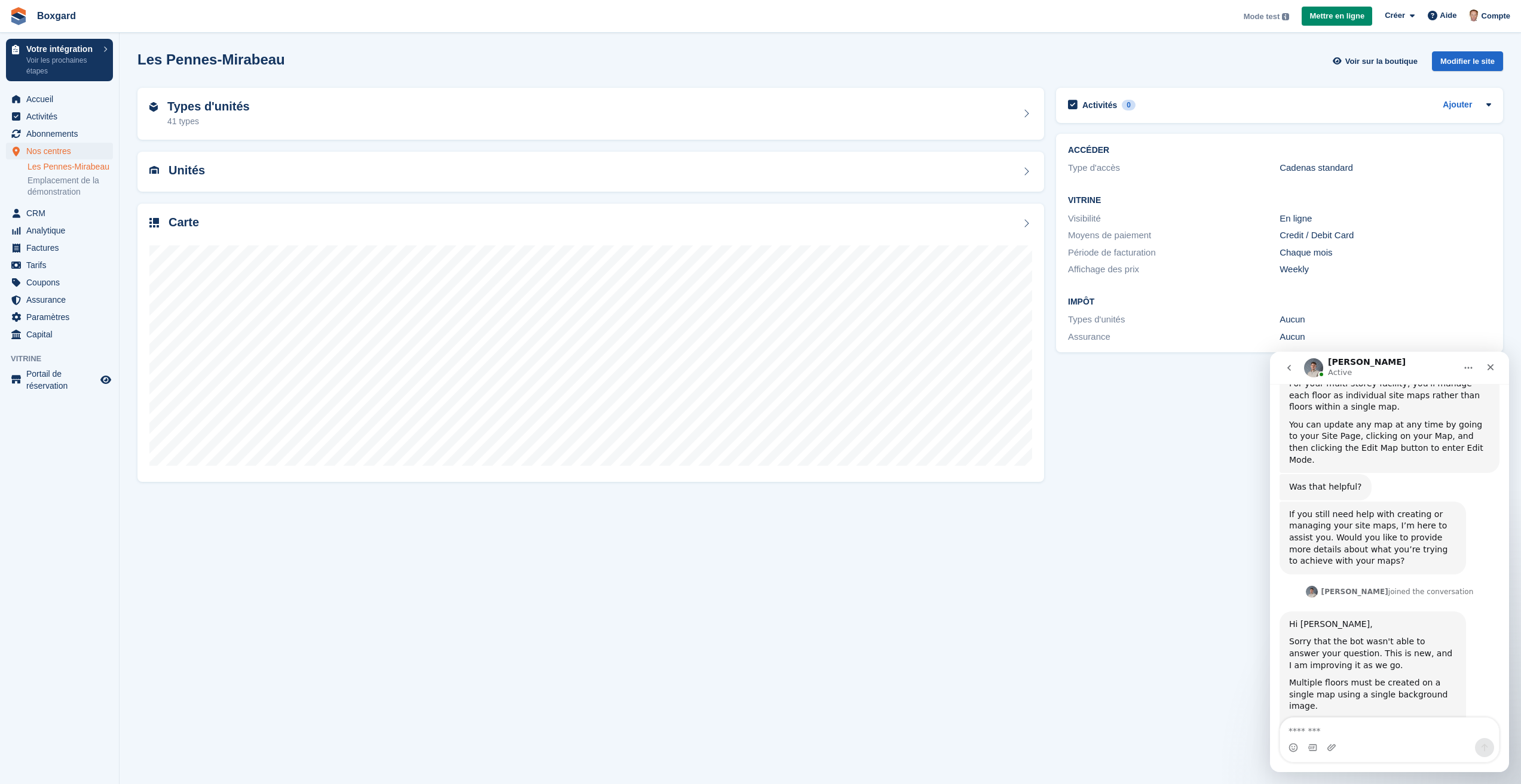
scroll to position [1061, 0]
